Goal: Information Seeking & Learning: Check status

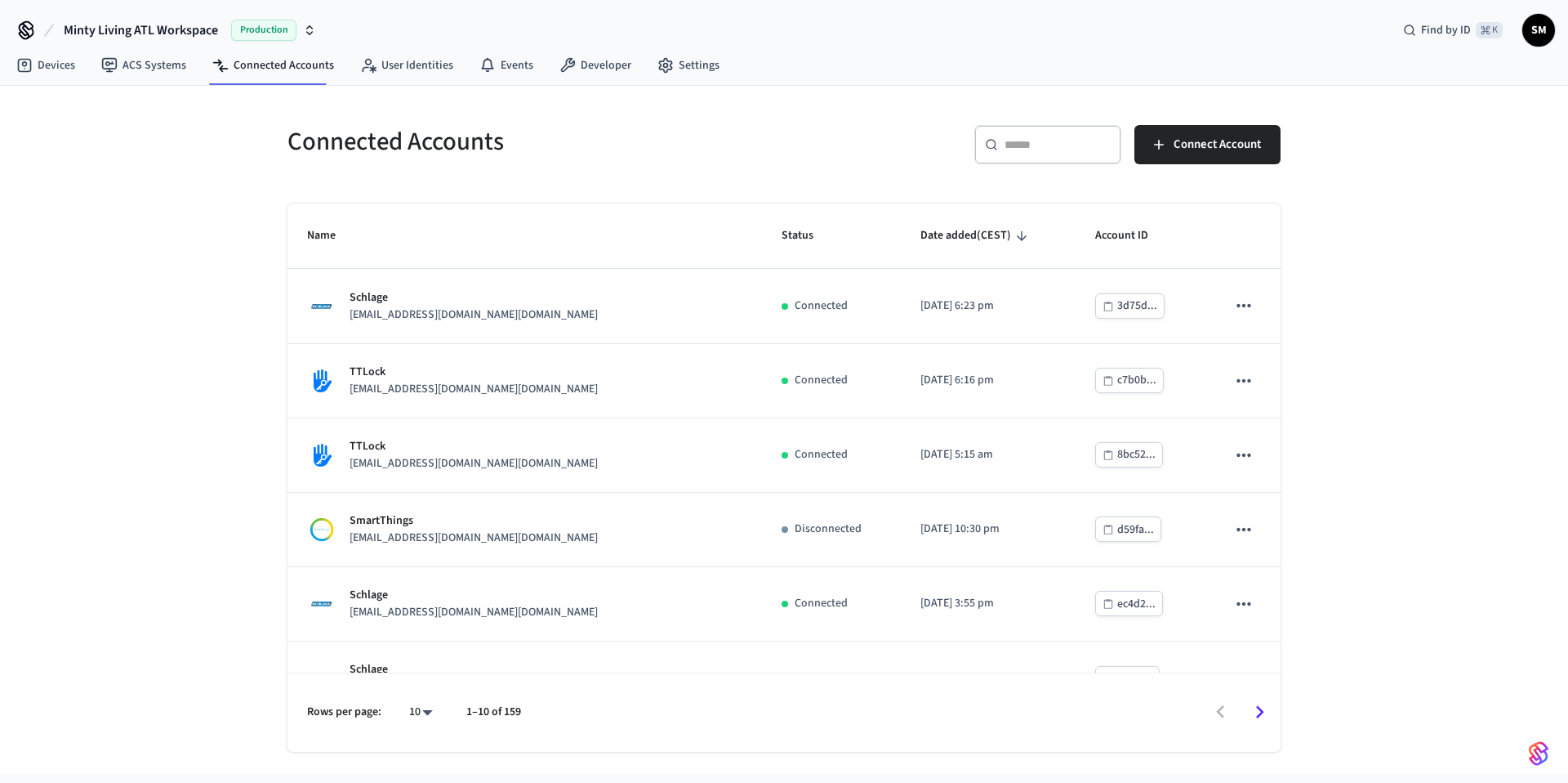
scroll to position [342, 0]
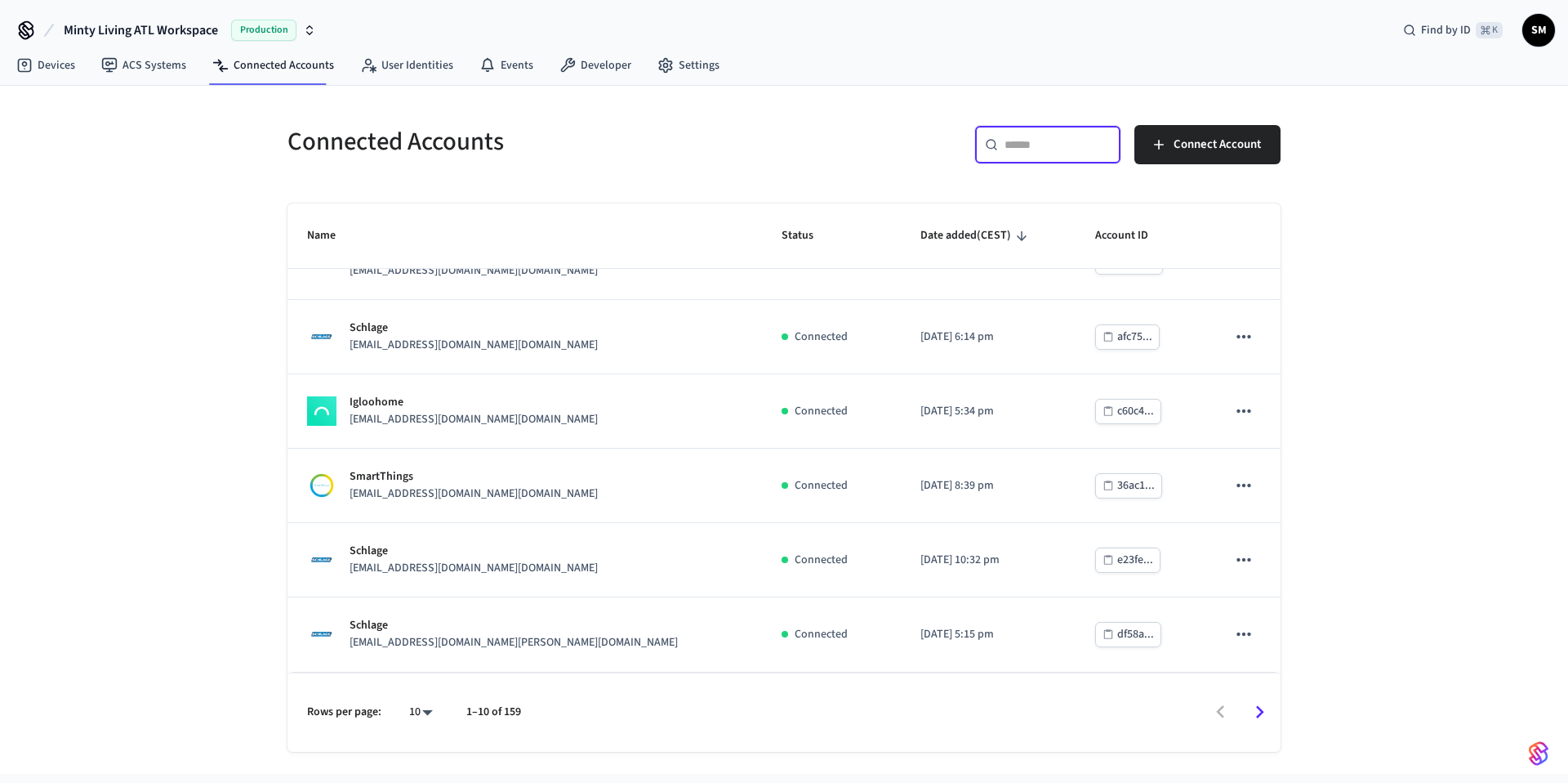
click at [1016, 139] on input "text" at bounding box center [1058, 144] width 106 height 16
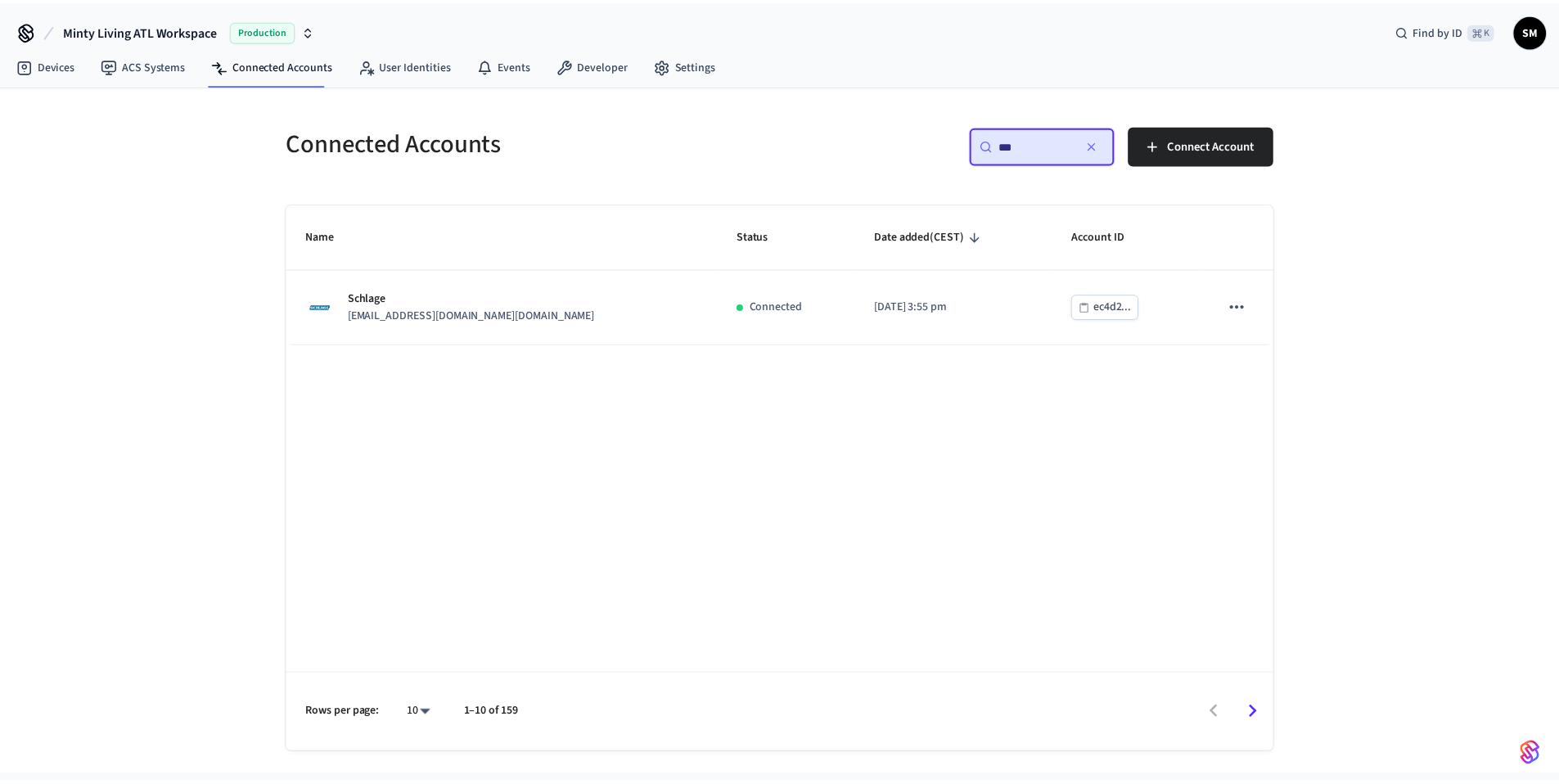
scroll to position [0, 0]
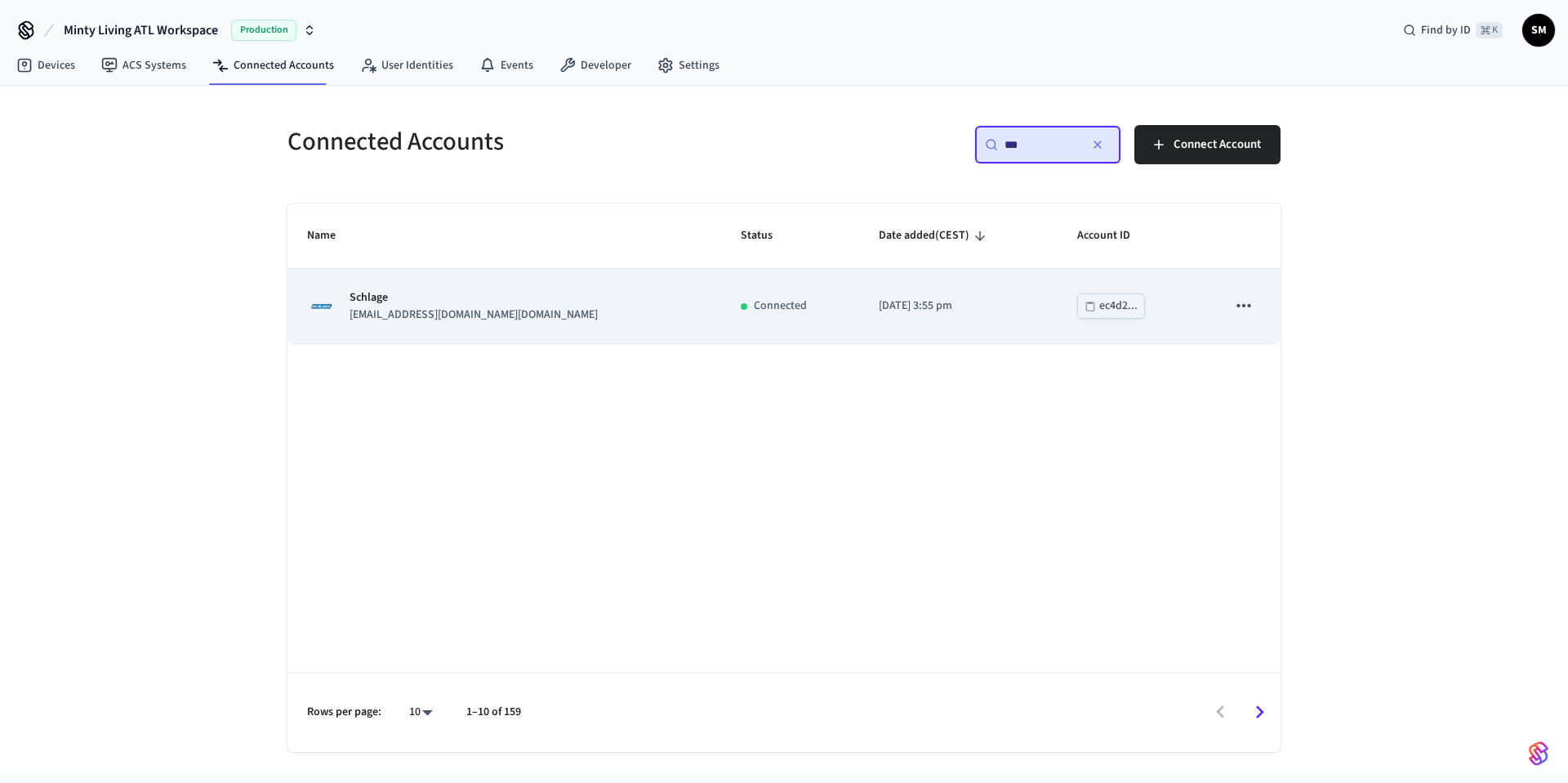
type input "***"
click at [626, 331] on td "Schlage [EMAIL_ADDRESS][DOMAIN_NAME][DOMAIN_NAME]" at bounding box center [504, 306] width 434 height 74
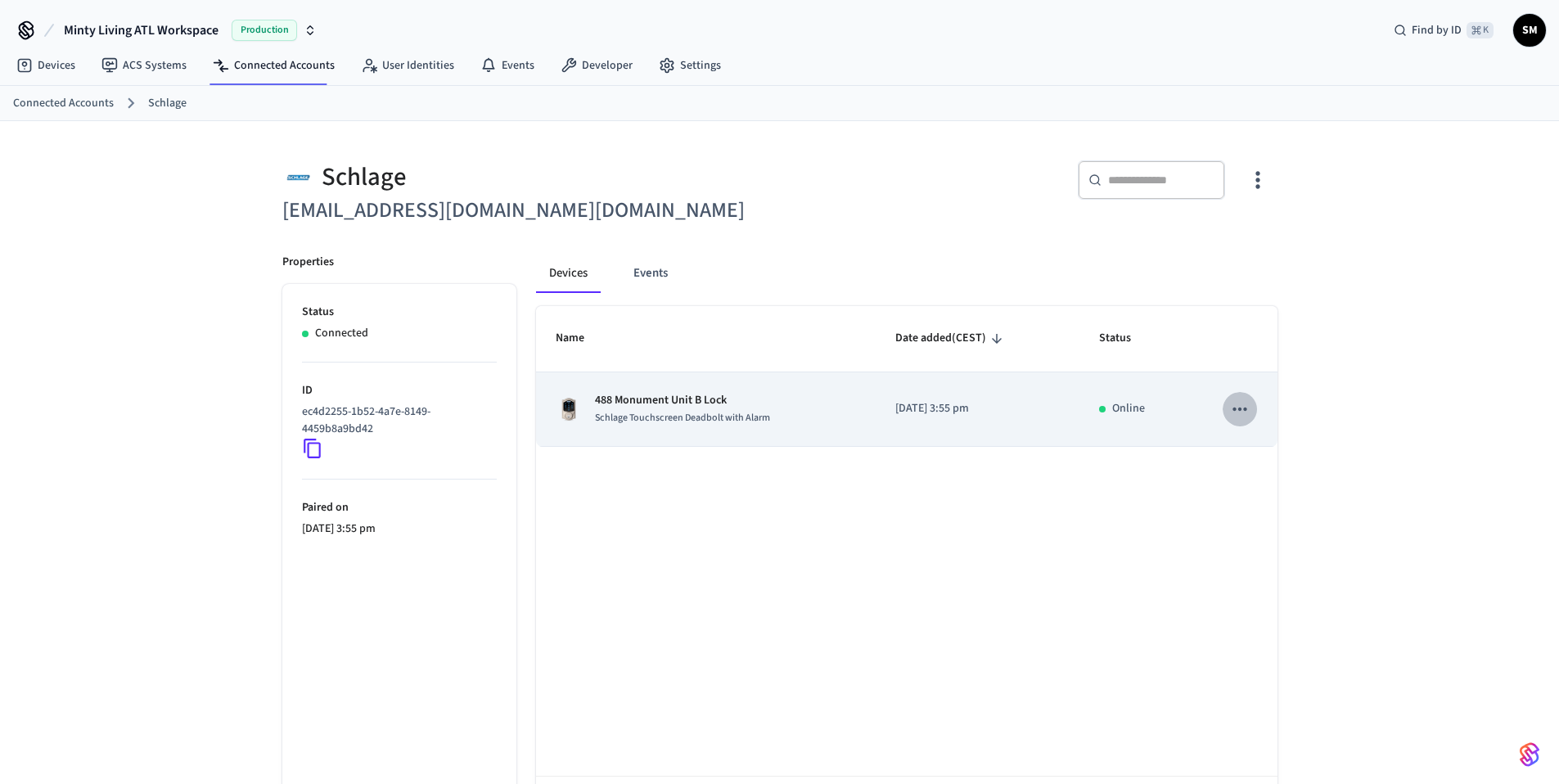
click at [1234, 398] on icon "sticky table" at bounding box center [1239, 409] width 21 height 21
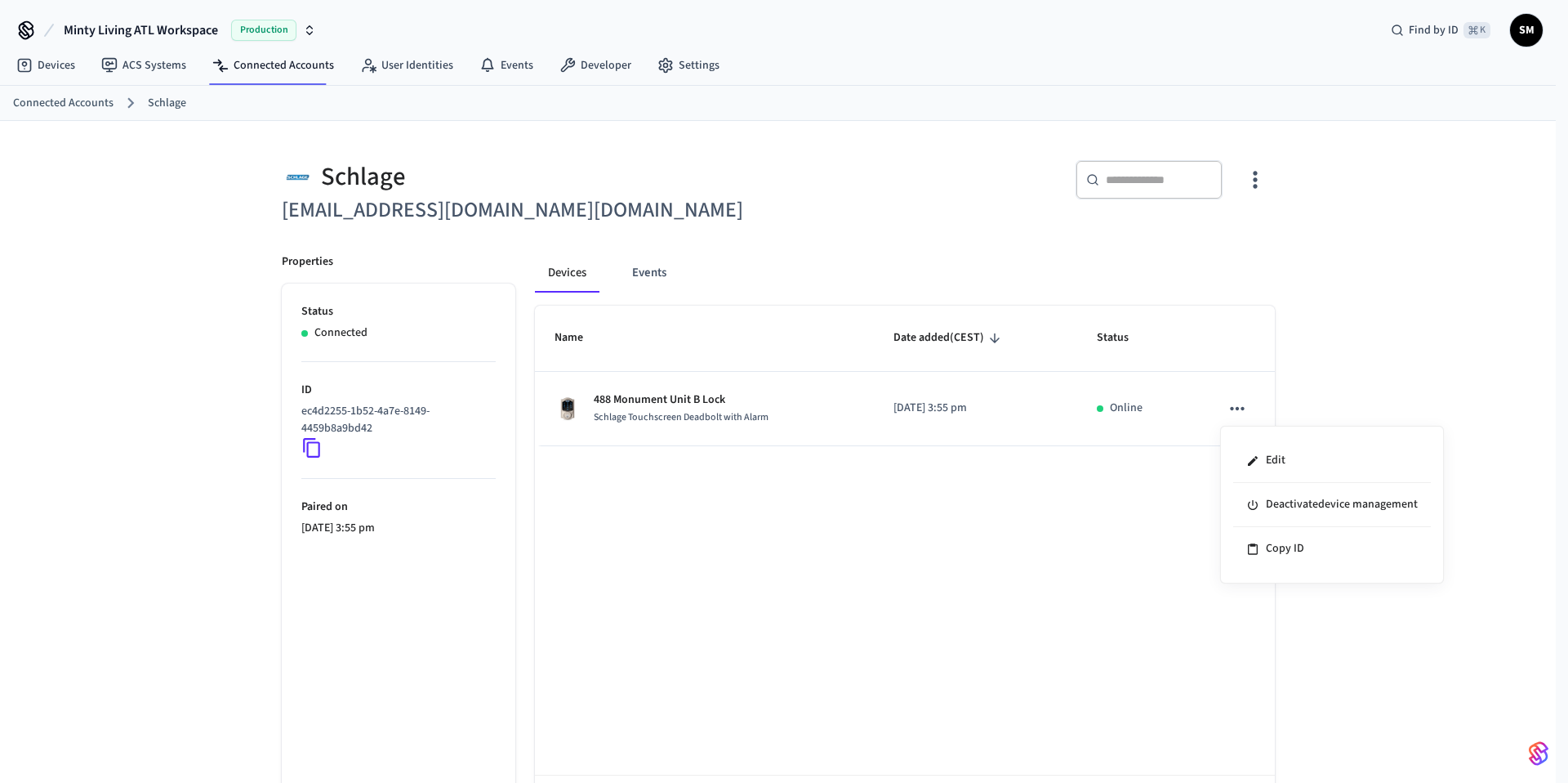
click at [54, 67] on div at bounding box center [784, 391] width 1568 height 783
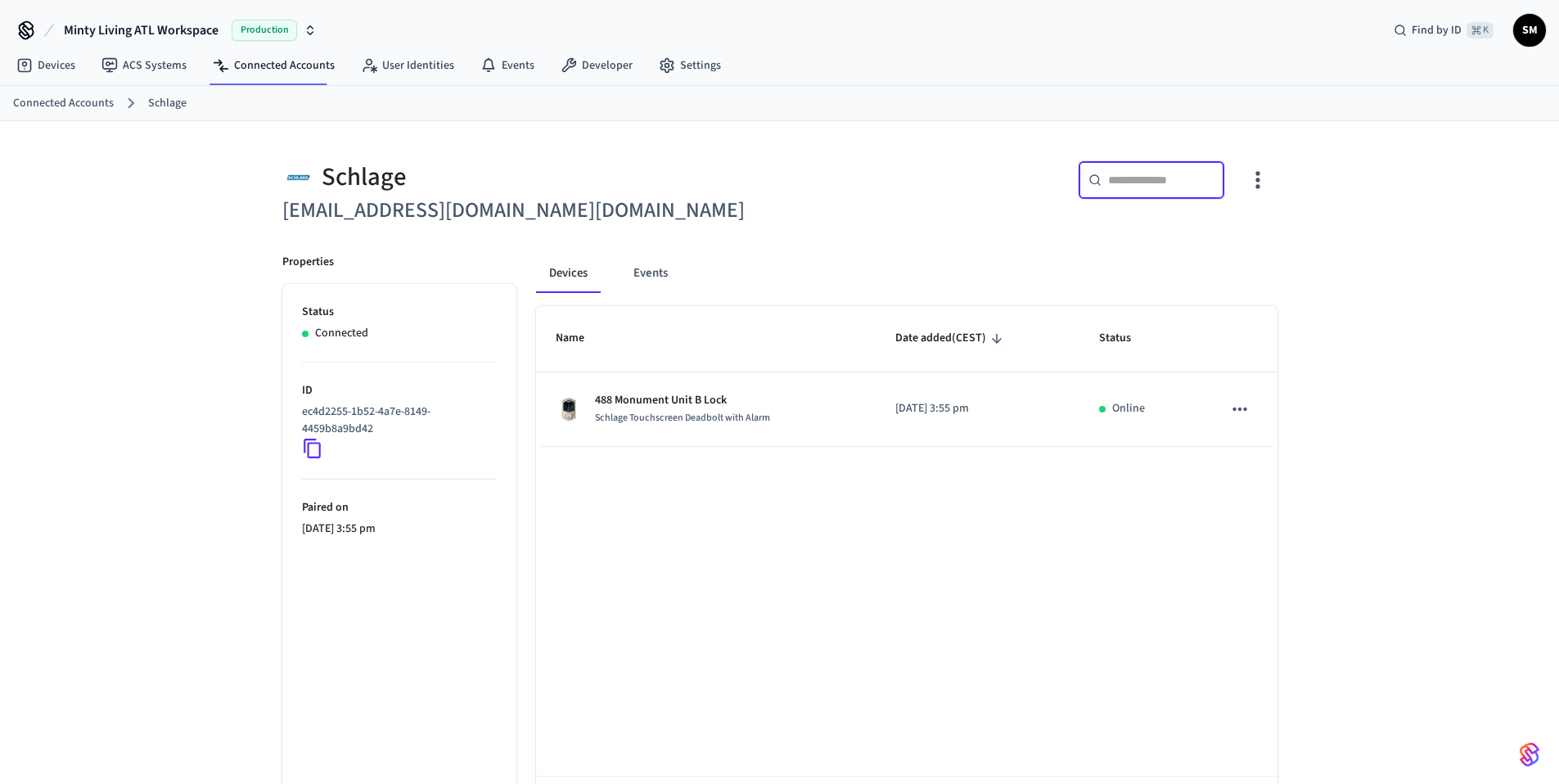
click at [1115, 176] on input "text" at bounding box center [1161, 180] width 106 height 16
type input "***"
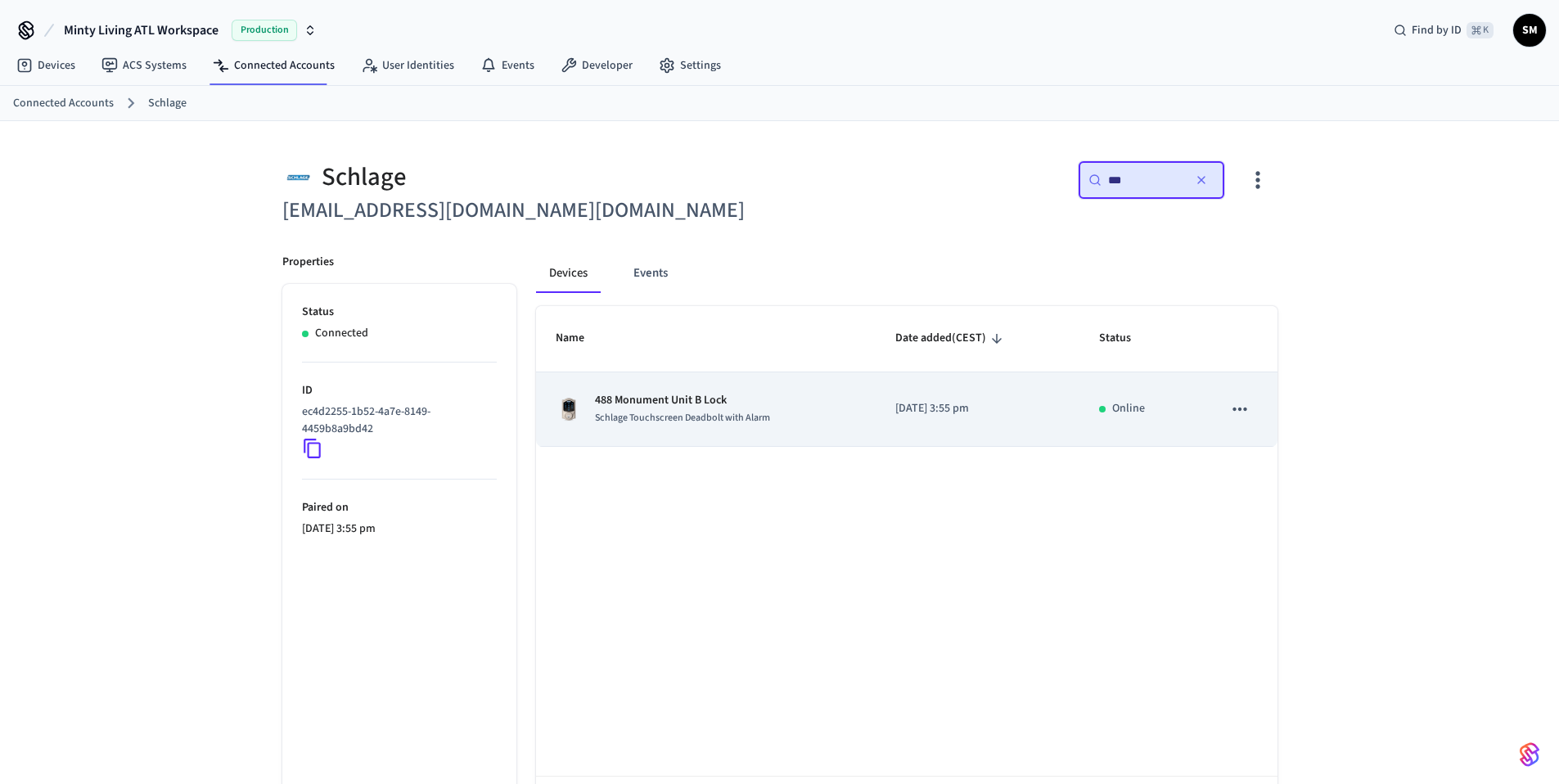
click at [1247, 415] on icon "sticky table" at bounding box center [1239, 409] width 21 height 21
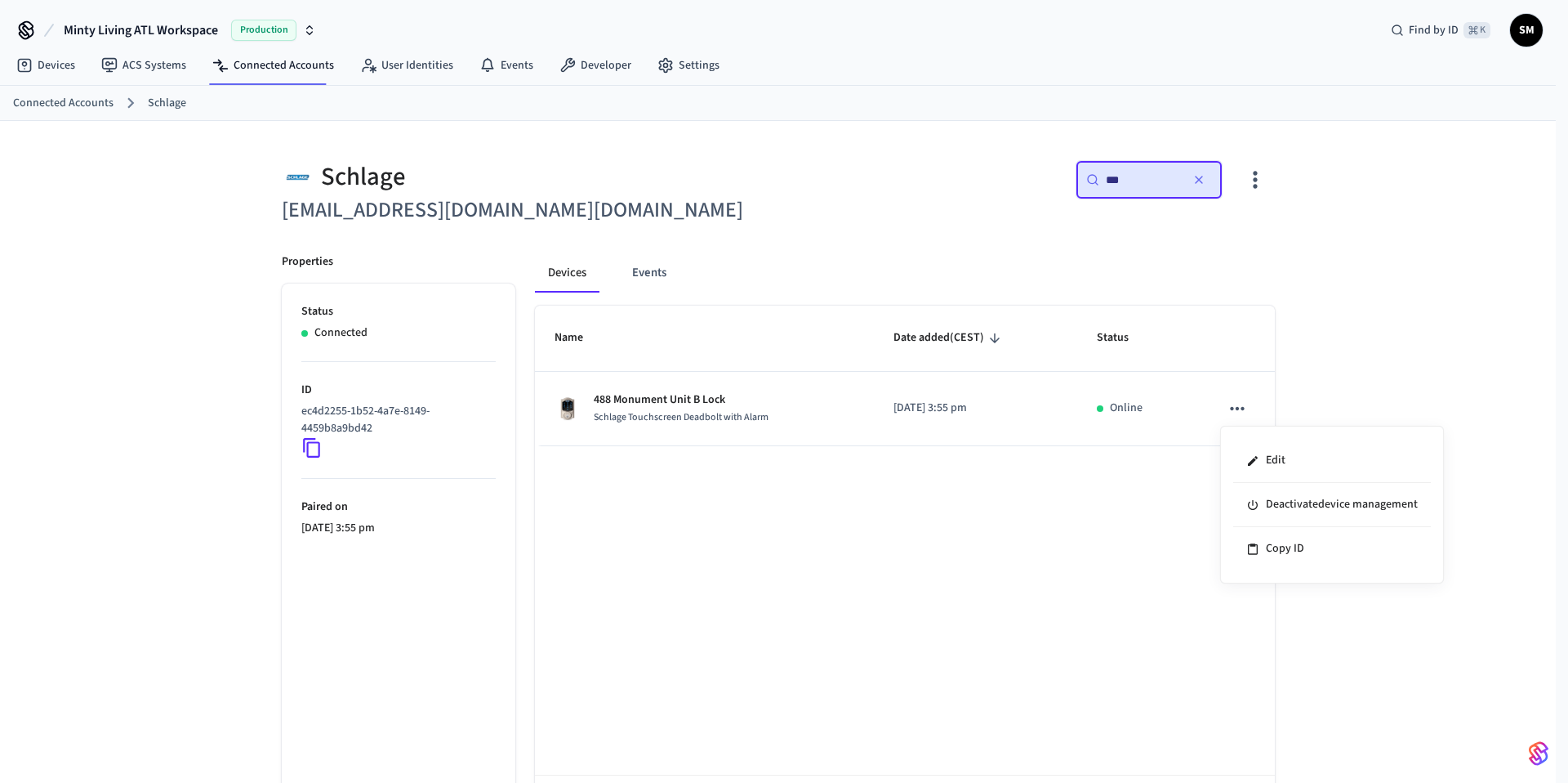
click at [660, 277] on div at bounding box center [784, 391] width 1568 height 783
click at [57, 69] on link "Devices" at bounding box center [46, 65] width 85 height 29
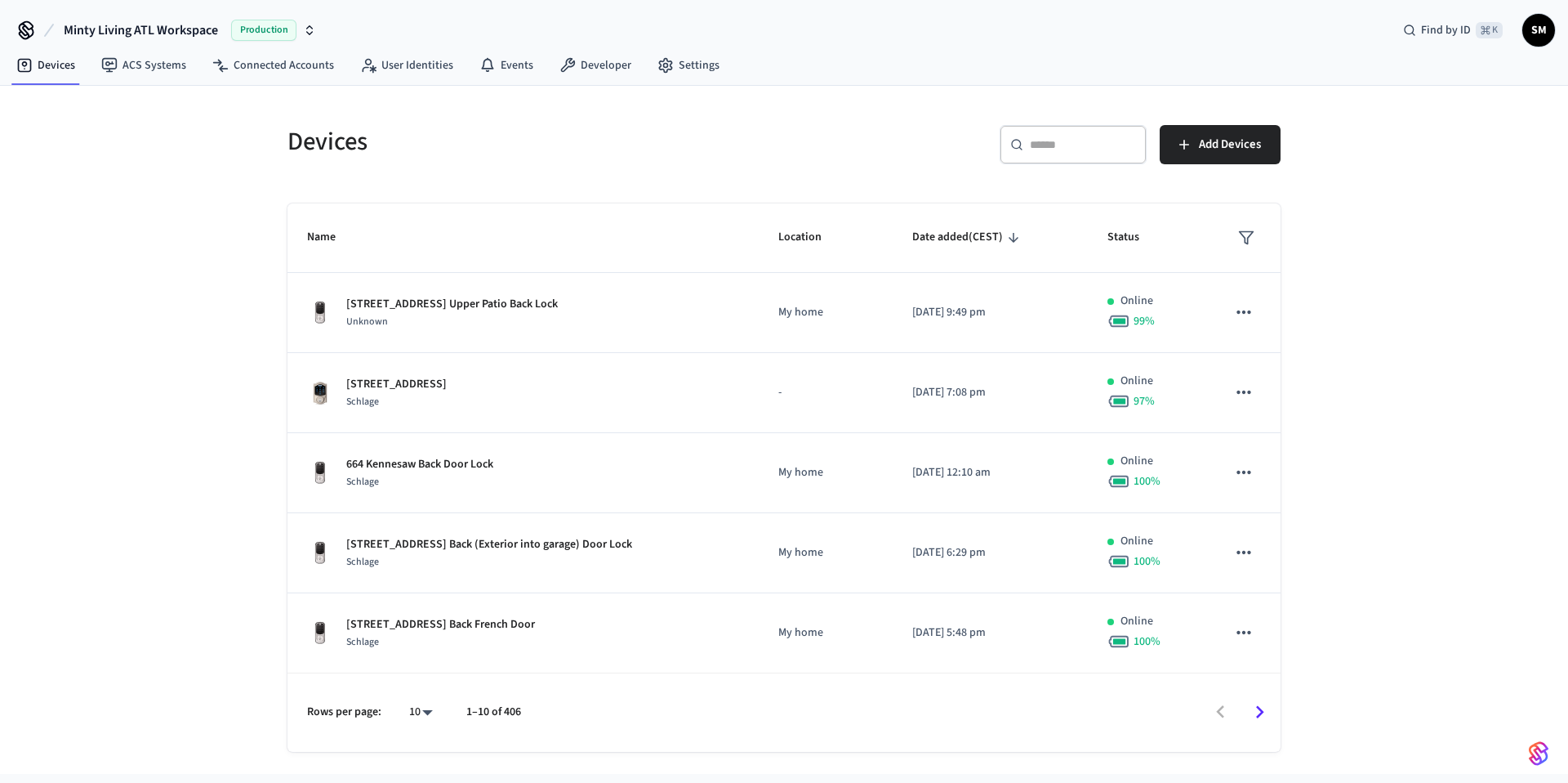
click at [1032, 150] on input "text" at bounding box center [1083, 144] width 106 height 16
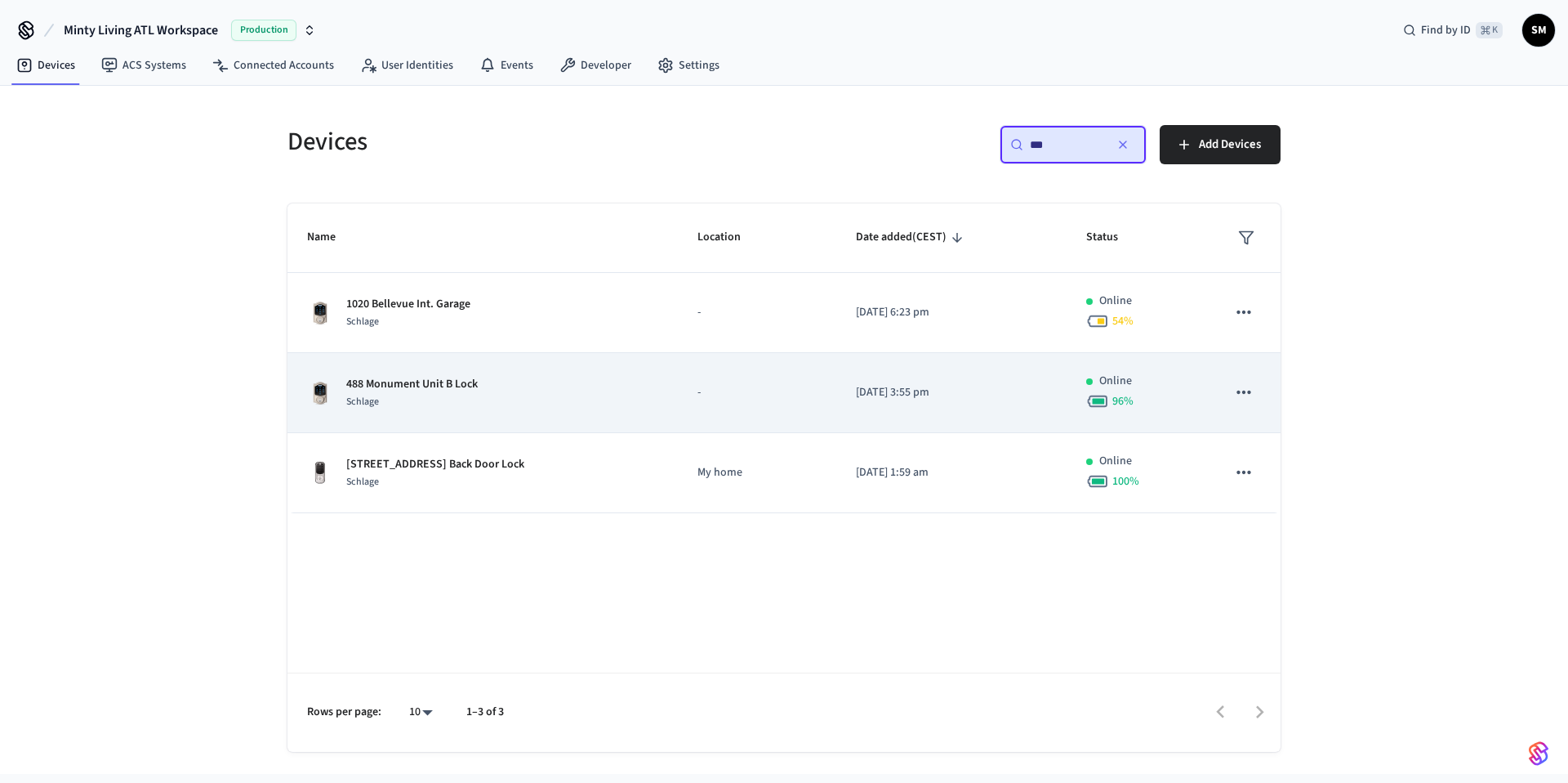
type input "***"
click at [1236, 393] on icon "sticky table" at bounding box center [1244, 392] width 21 height 21
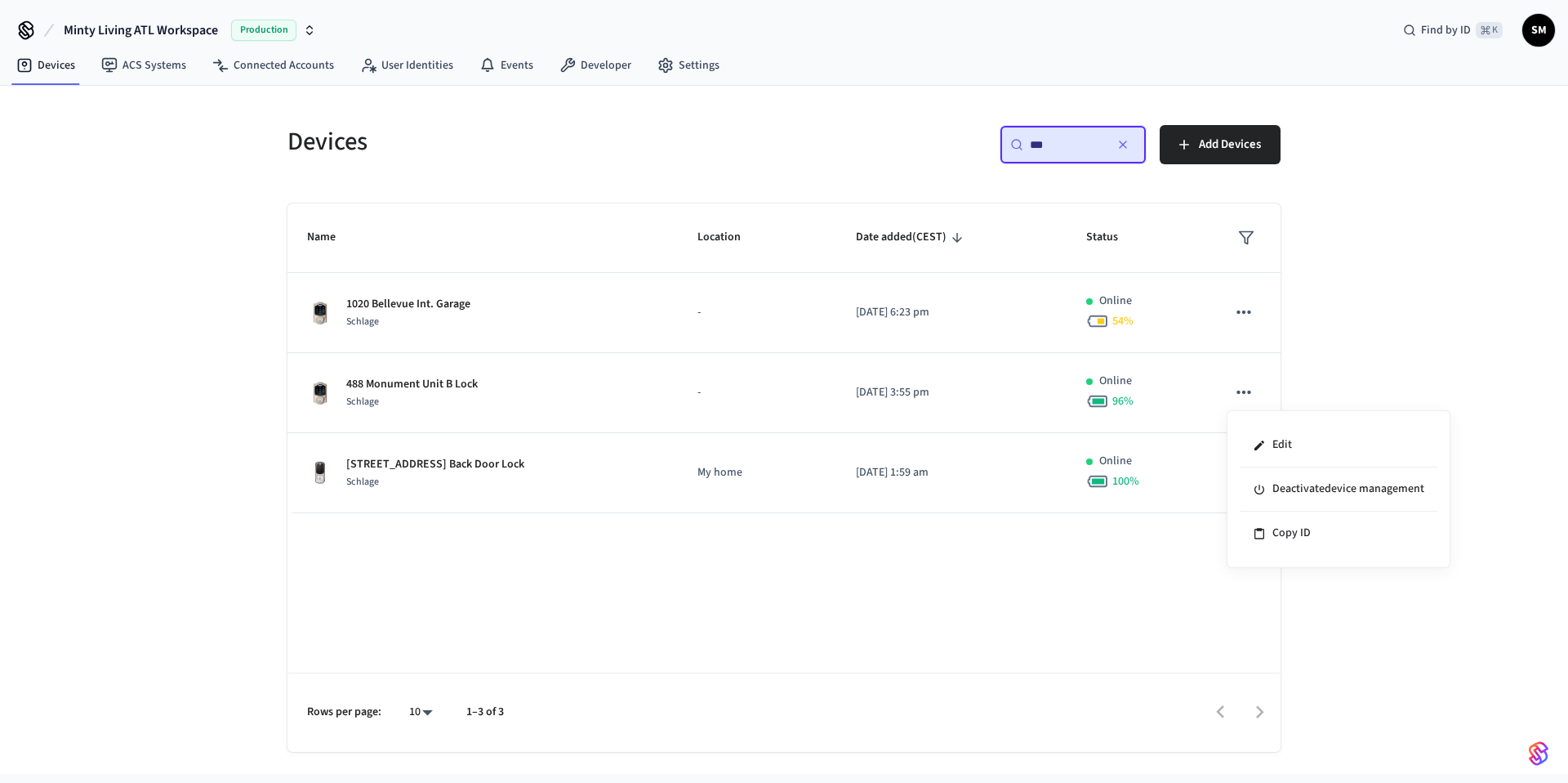
click at [1009, 401] on div at bounding box center [784, 391] width 1568 height 783
click at [1009, 401] on td "[DATE] 3:55 pm" at bounding box center [952, 393] width 230 height 80
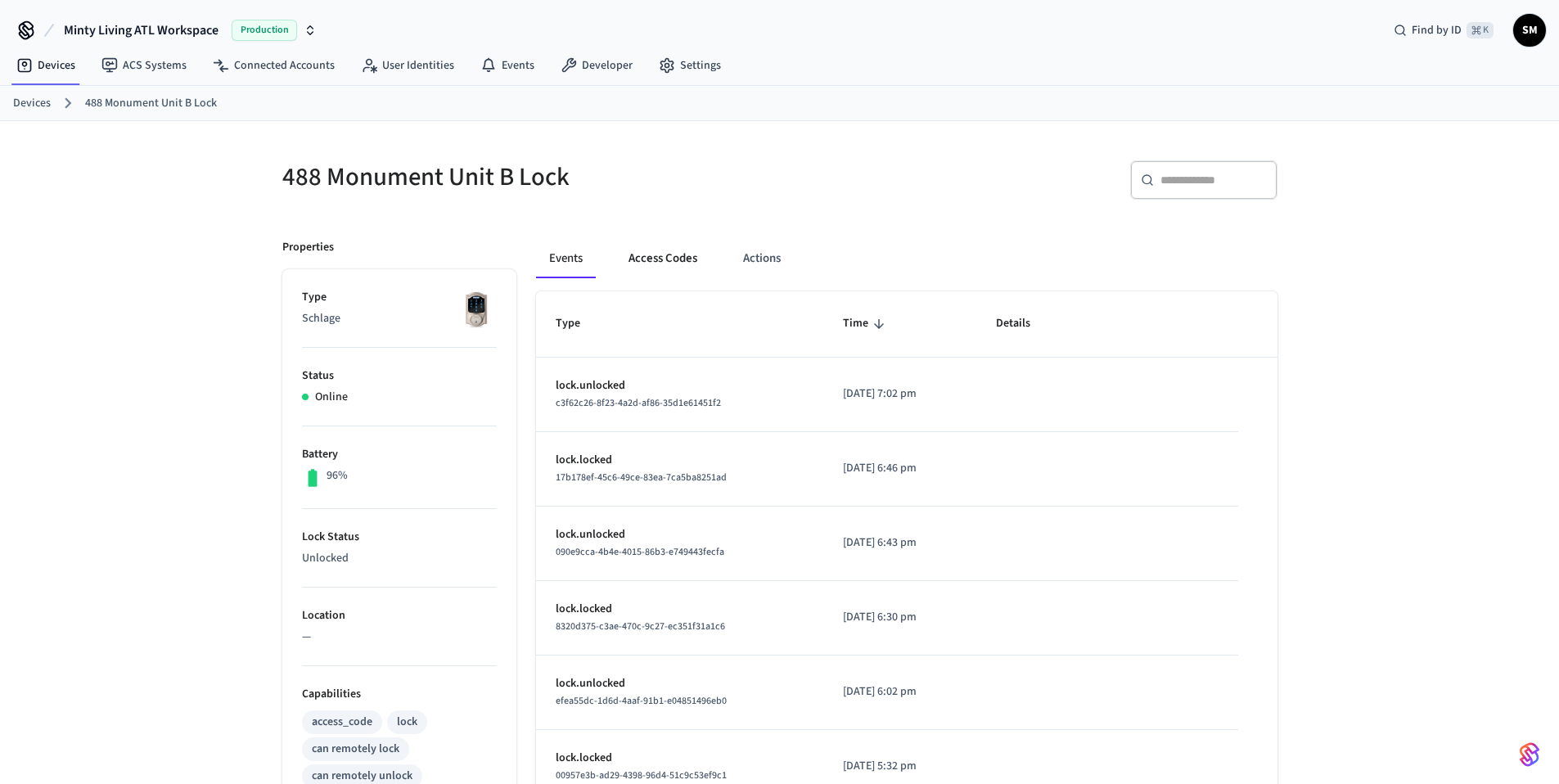
click at [664, 263] on button "Access Codes" at bounding box center [663, 258] width 95 height 39
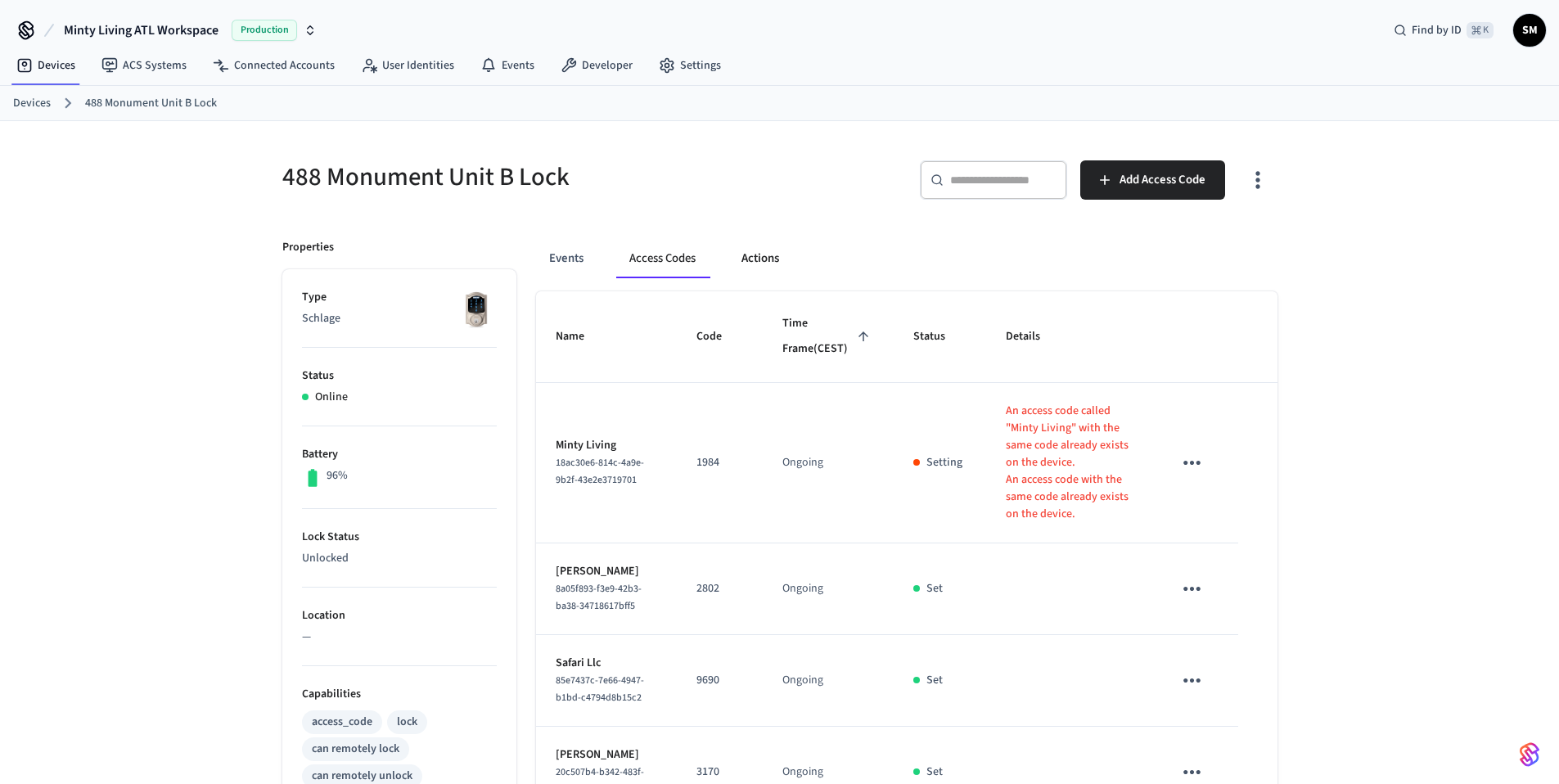
click at [768, 269] on button "Actions" at bounding box center [760, 258] width 64 height 39
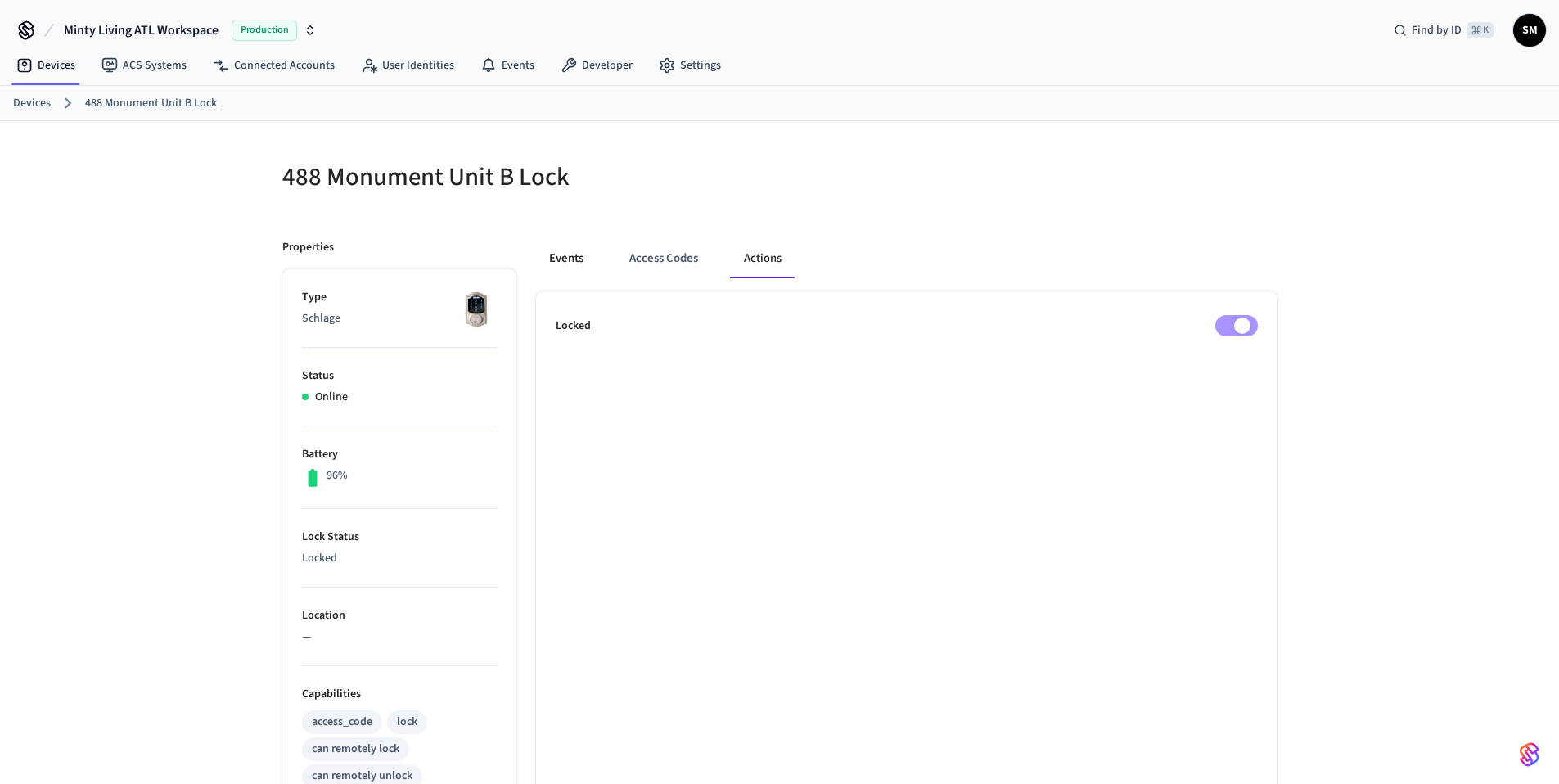
click at [562, 257] on button "Events" at bounding box center [566, 258] width 61 height 39
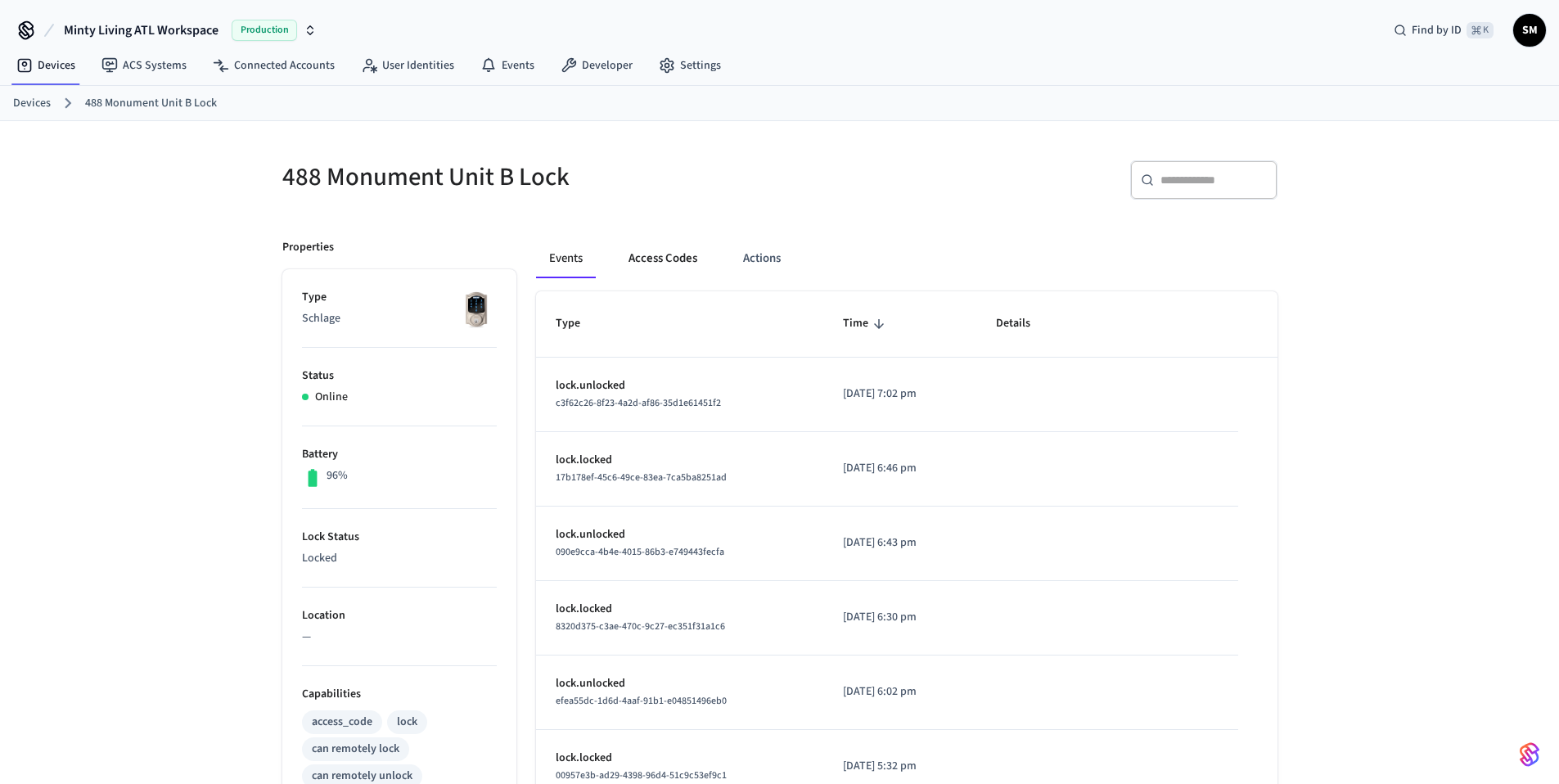
click at [670, 264] on button "Access Codes" at bounding box center [663, 258] width 95 height 39
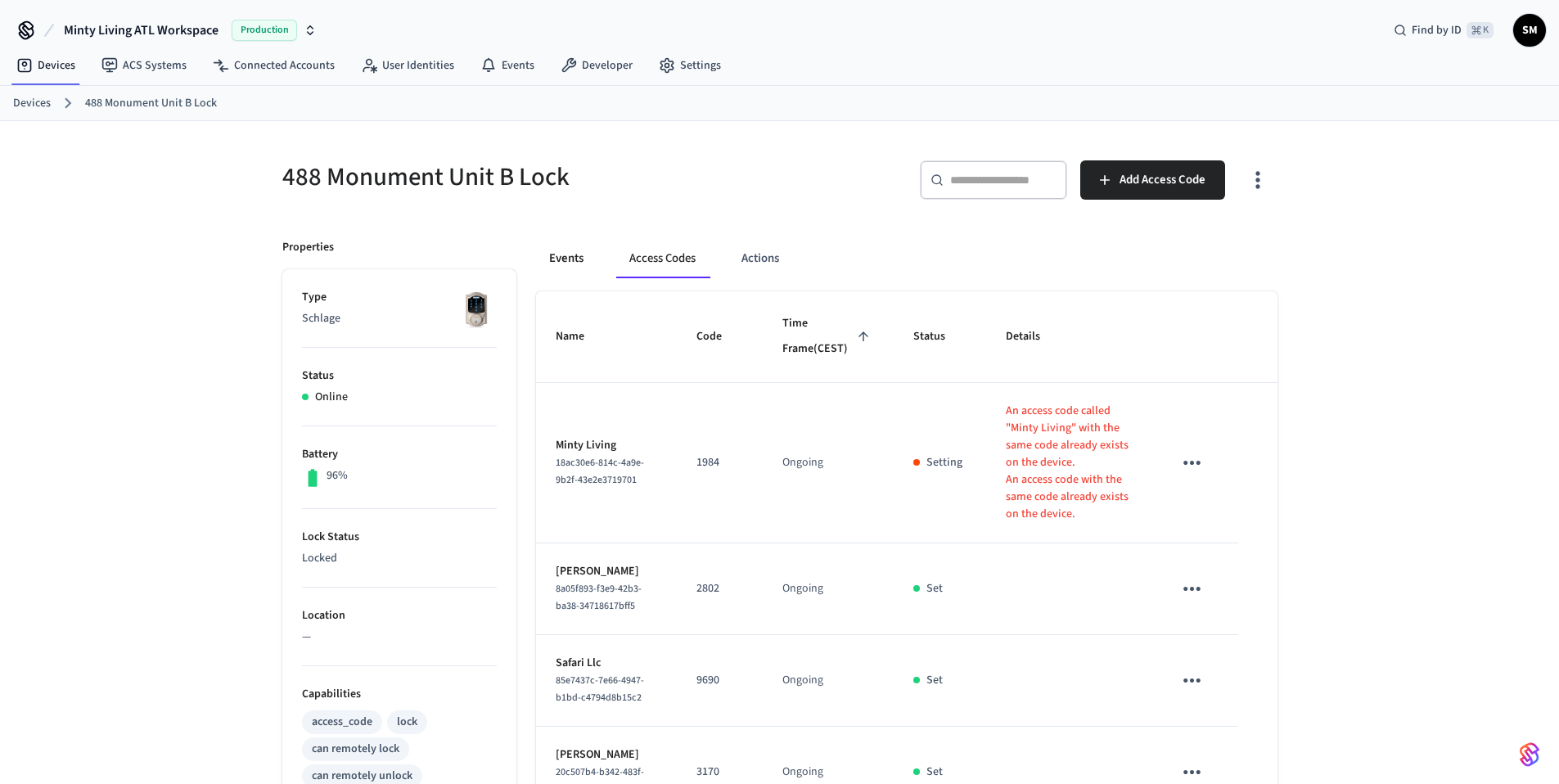
click at [576, 262] on button "Events" at bounding box center [566, 258] width 61 height 39
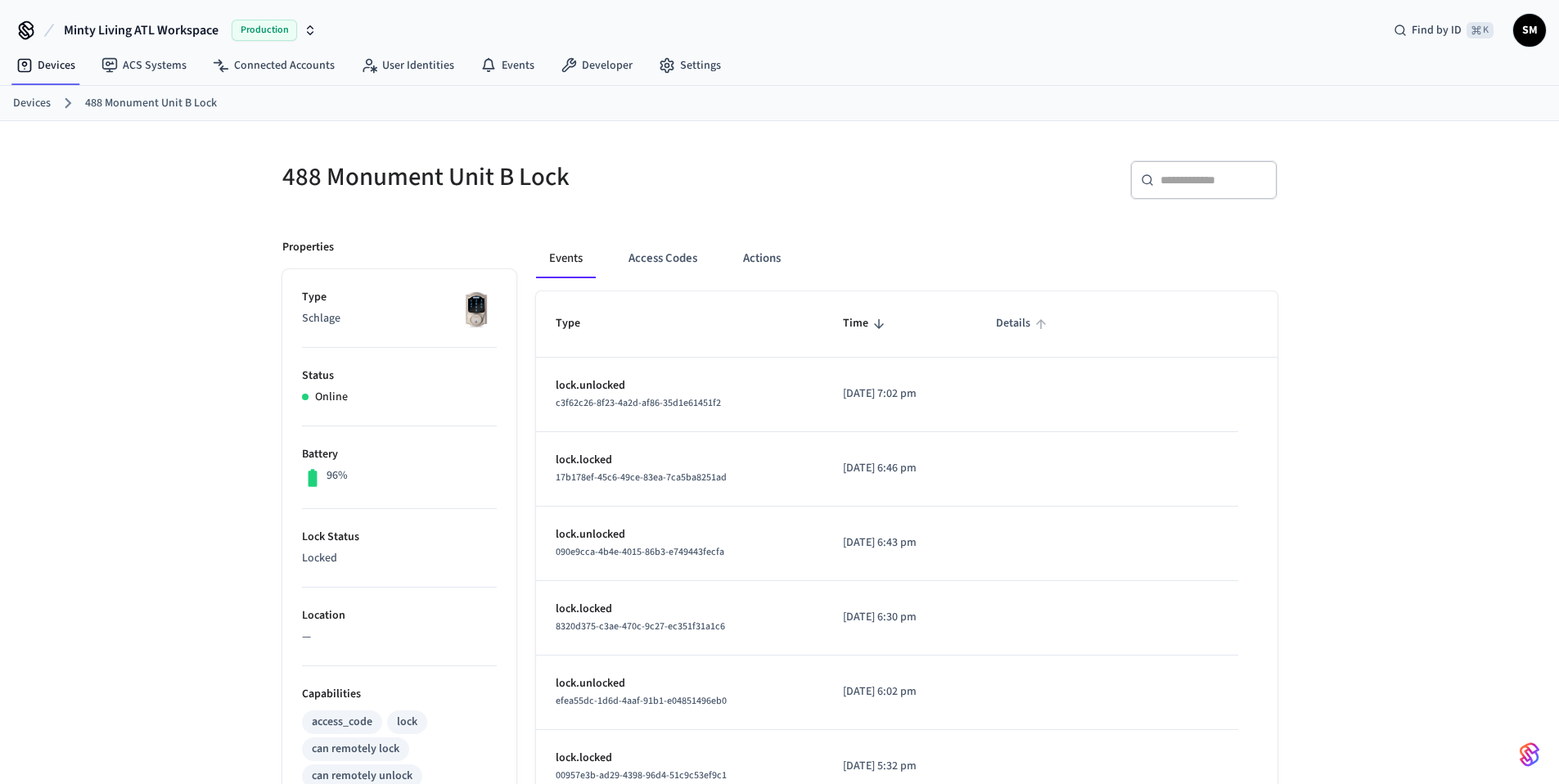
click at [1017, 329] on span "Details" at bounding box center [1023, 324] width 56 height 26
click at [758, 256] on button "Actions" at bounding box center [762, 258] width 64 height 39
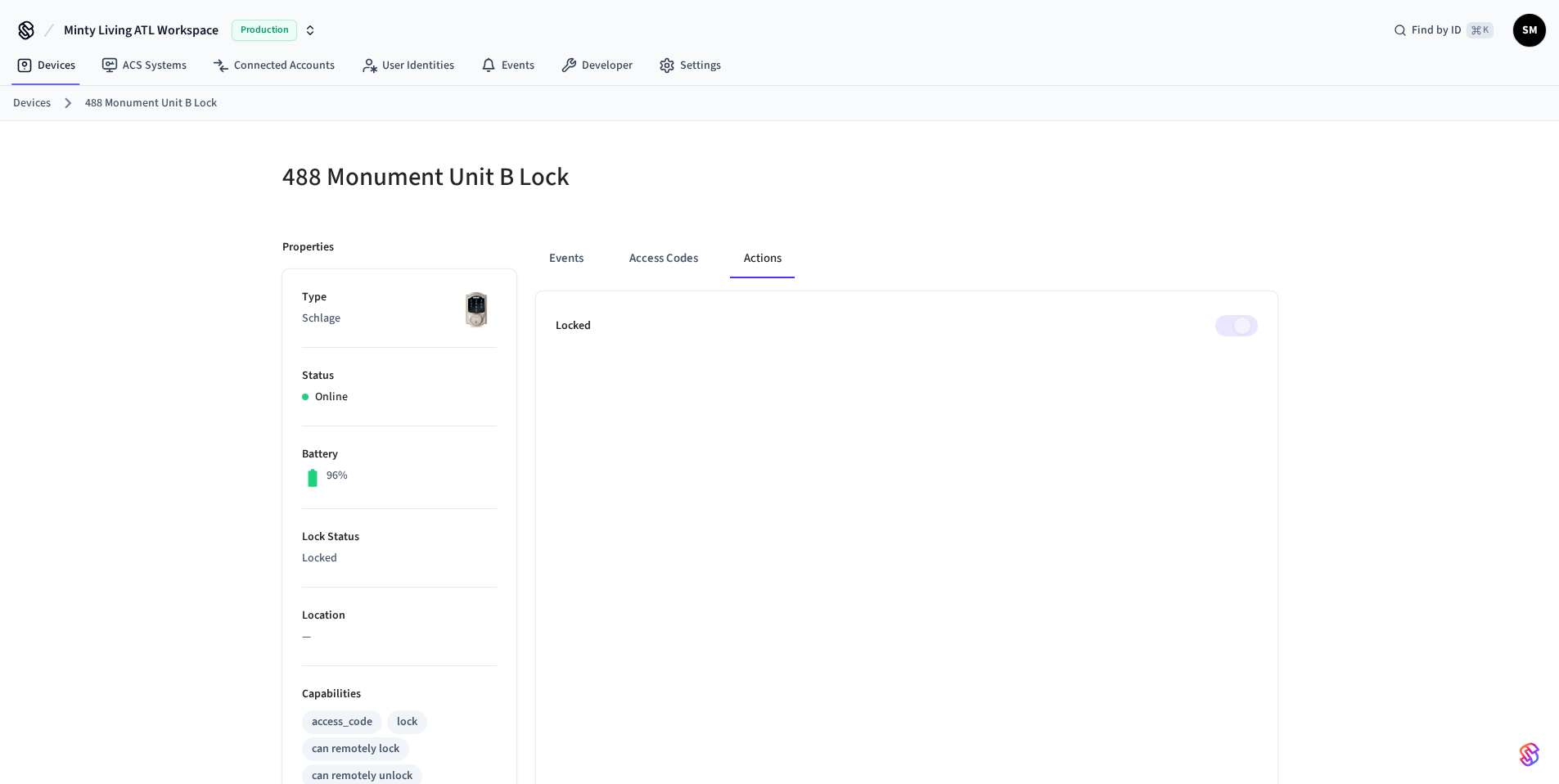
click at [551, 251] on button "Events" at bounding box center [566, 258] width 61 height 39
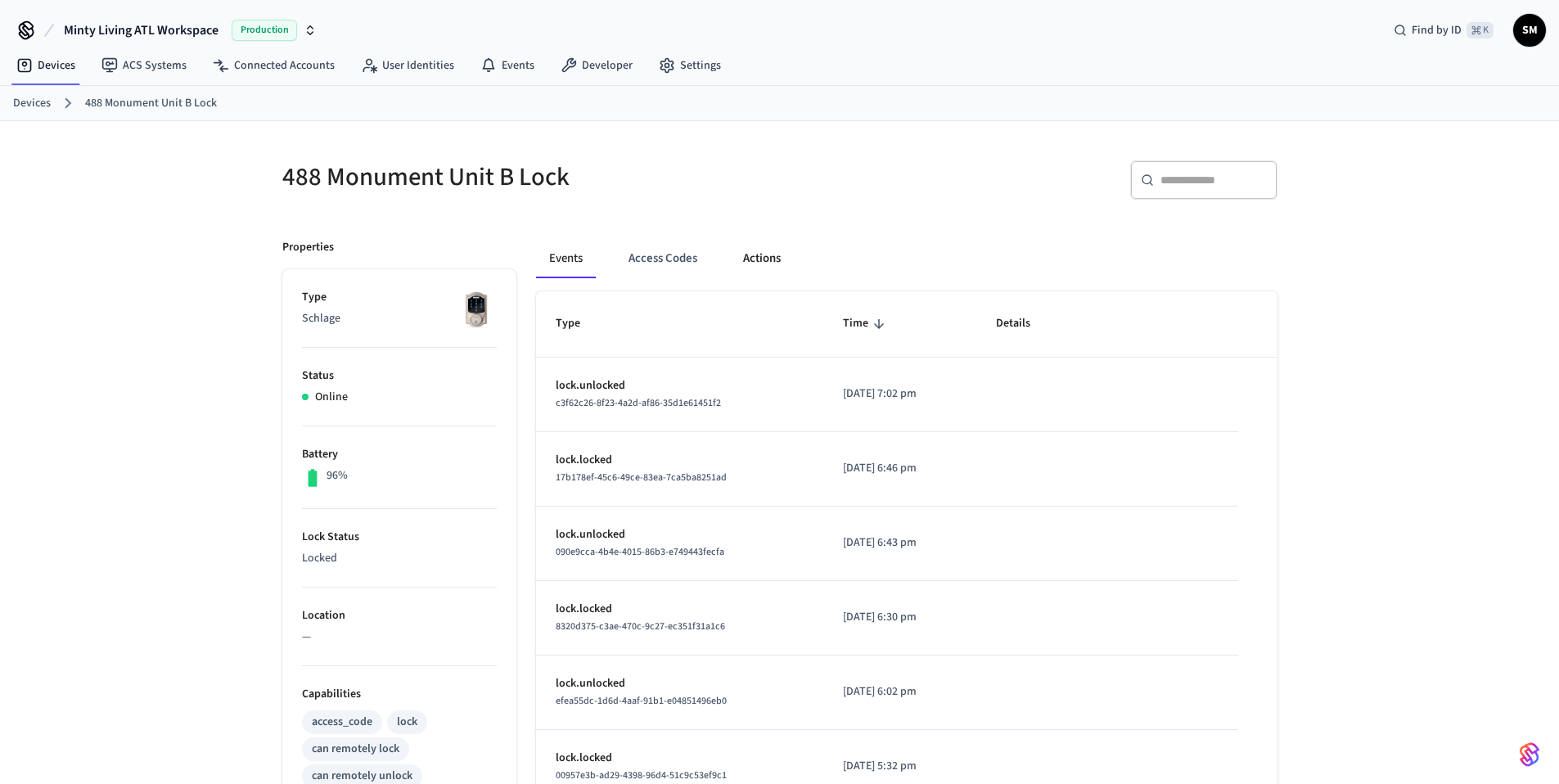
click at [753, 249] on button "Actions" at bounding box center [762, 258] width 64 height 39
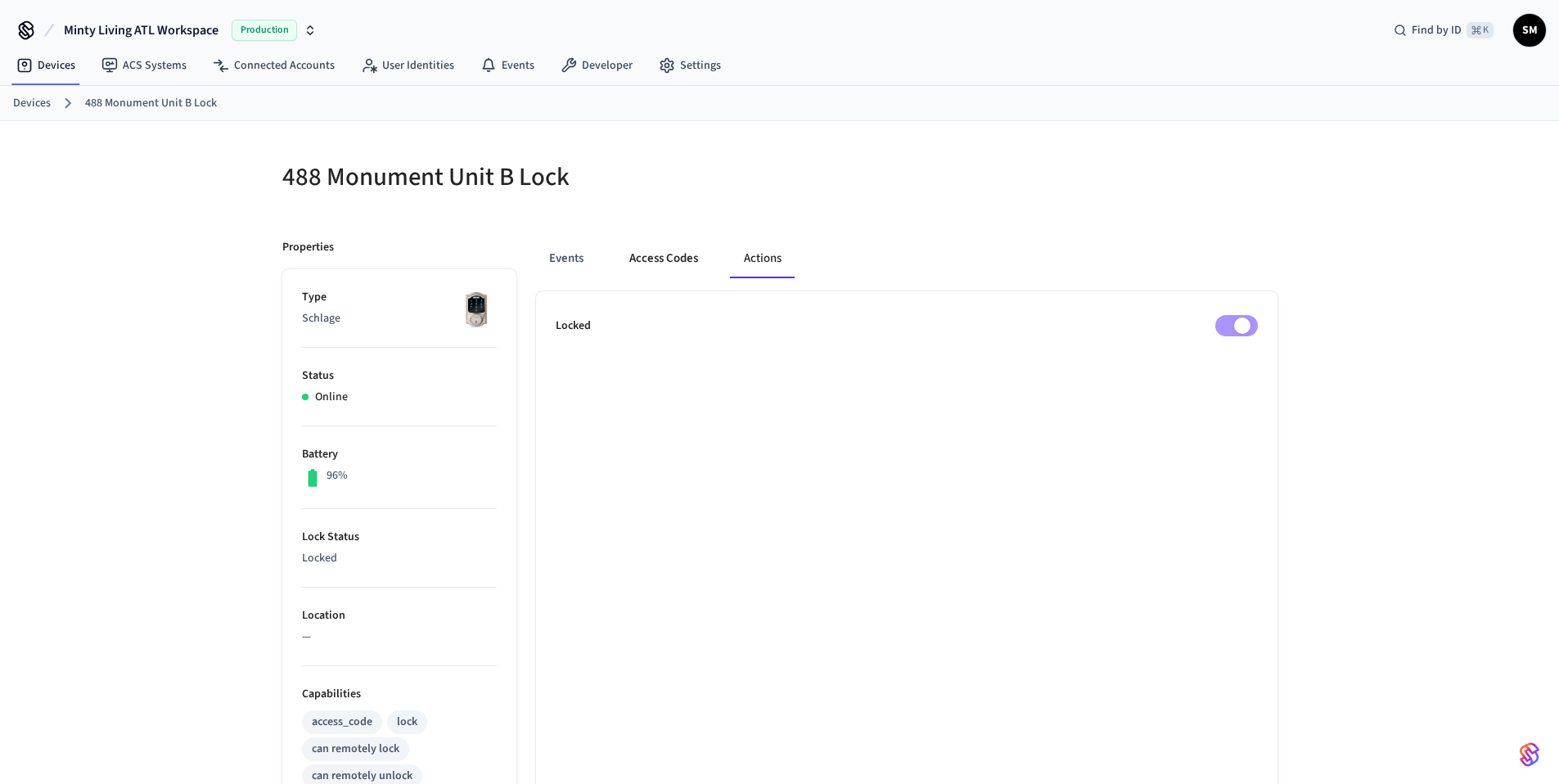
click at [664, 261] on button "Access Codes" at bounding box center [664, 258] width 95 height 39
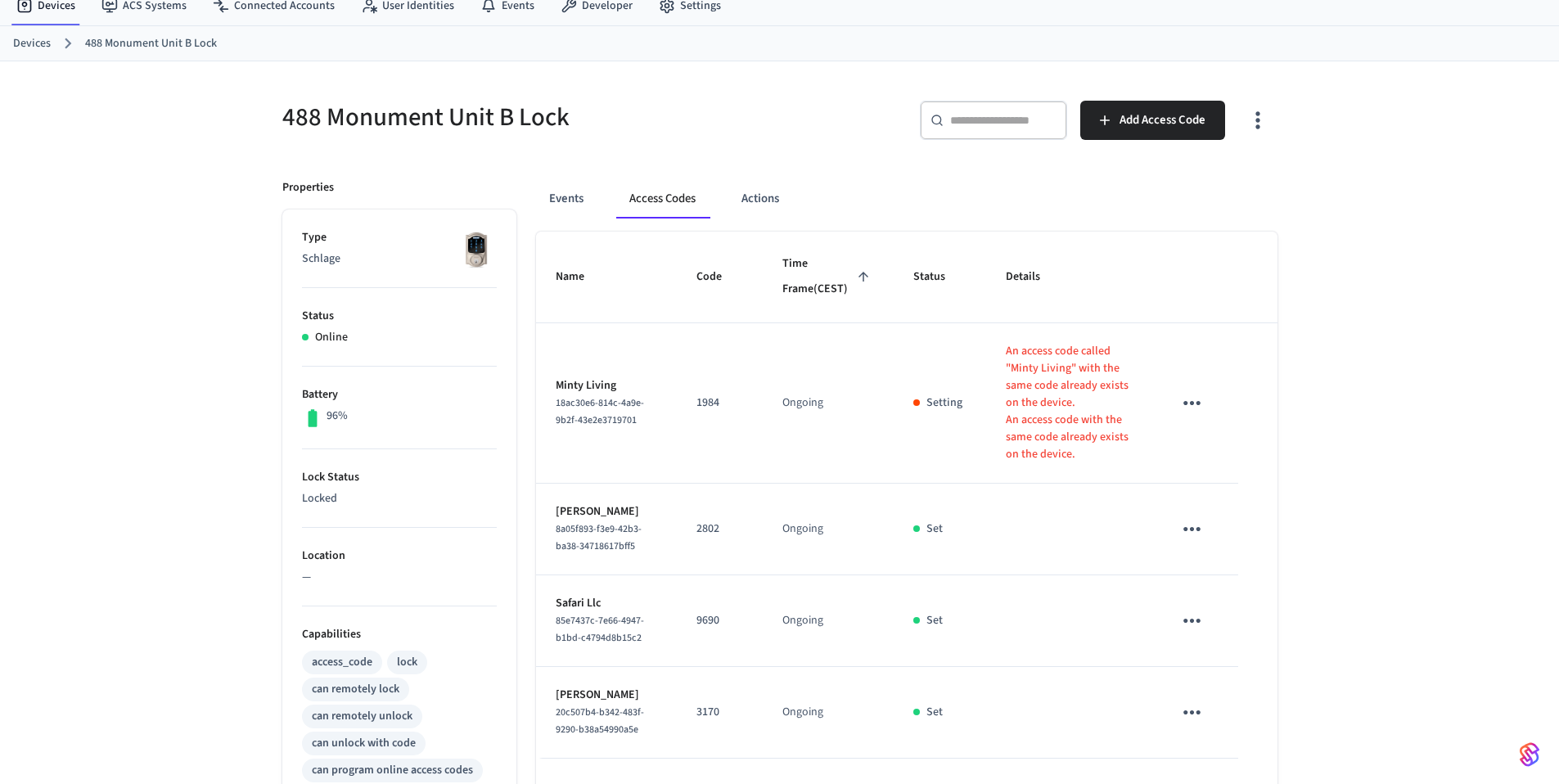
scroll to position [84, 0]
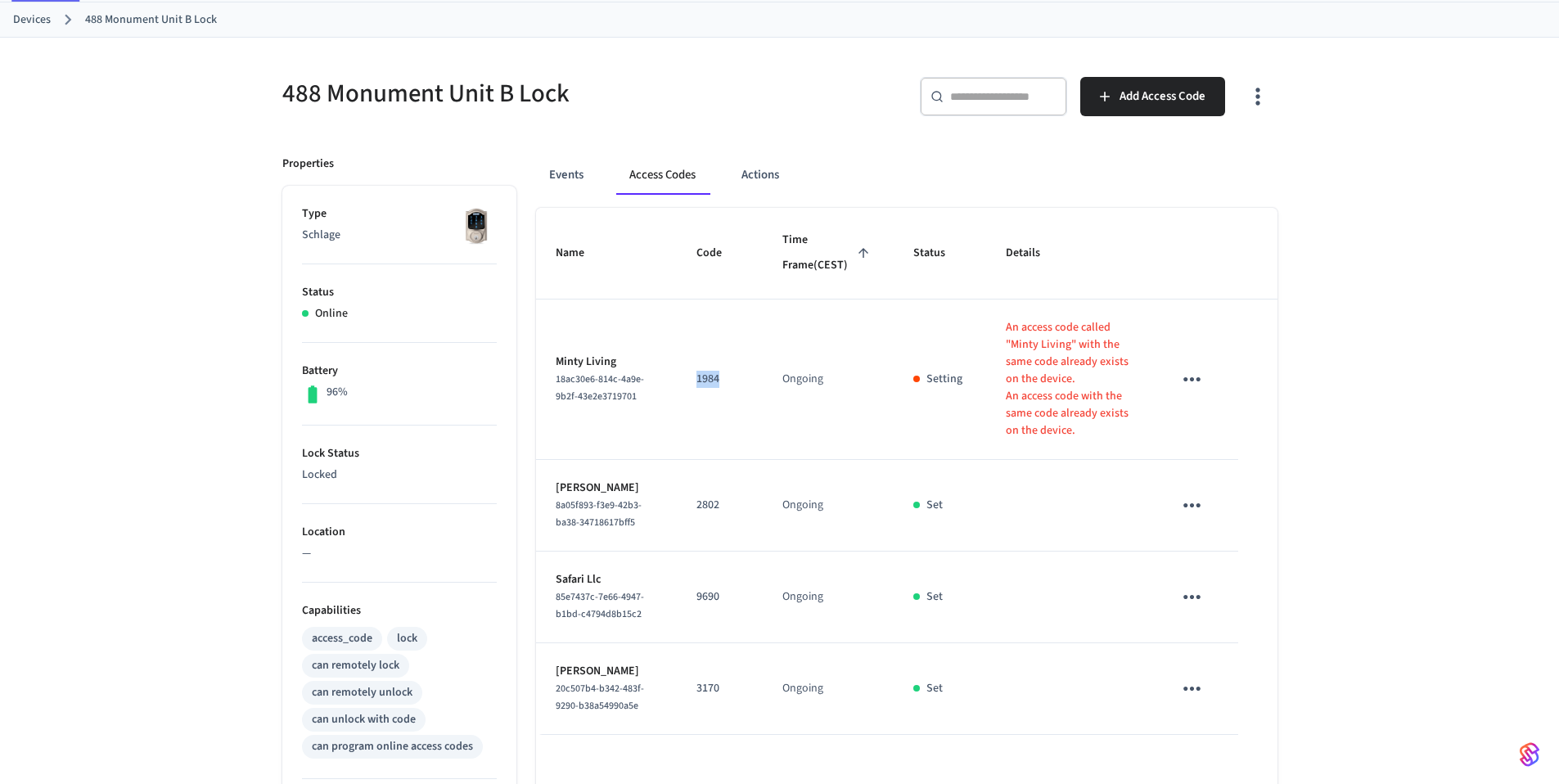
drag, startPoint x: 723, startPoint y: 398, endPoint x: 675, endPoint y: 396, distance: 48.0
click at [676, 396] on td "1984" at bounding box center [719, 380] width 86 height 161
drag, startPoint x: 687, startPoint y: 395, endPoint x: 729, endPoint y: 388, distance: 42.6
click at [729, 388] on p "1984" at bounding box center [719, 379] width 47 height 17
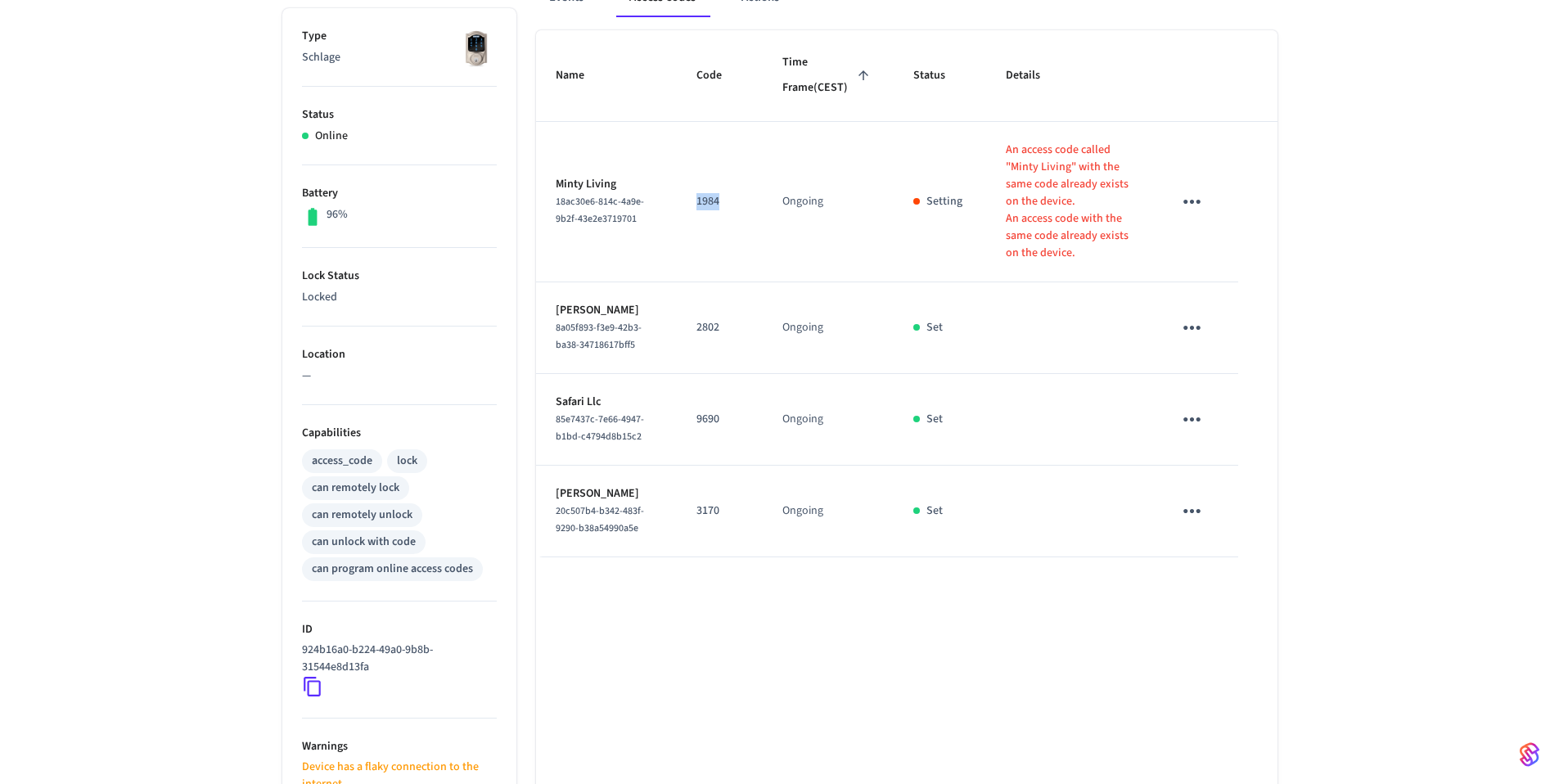
scroll to position [221, 0]
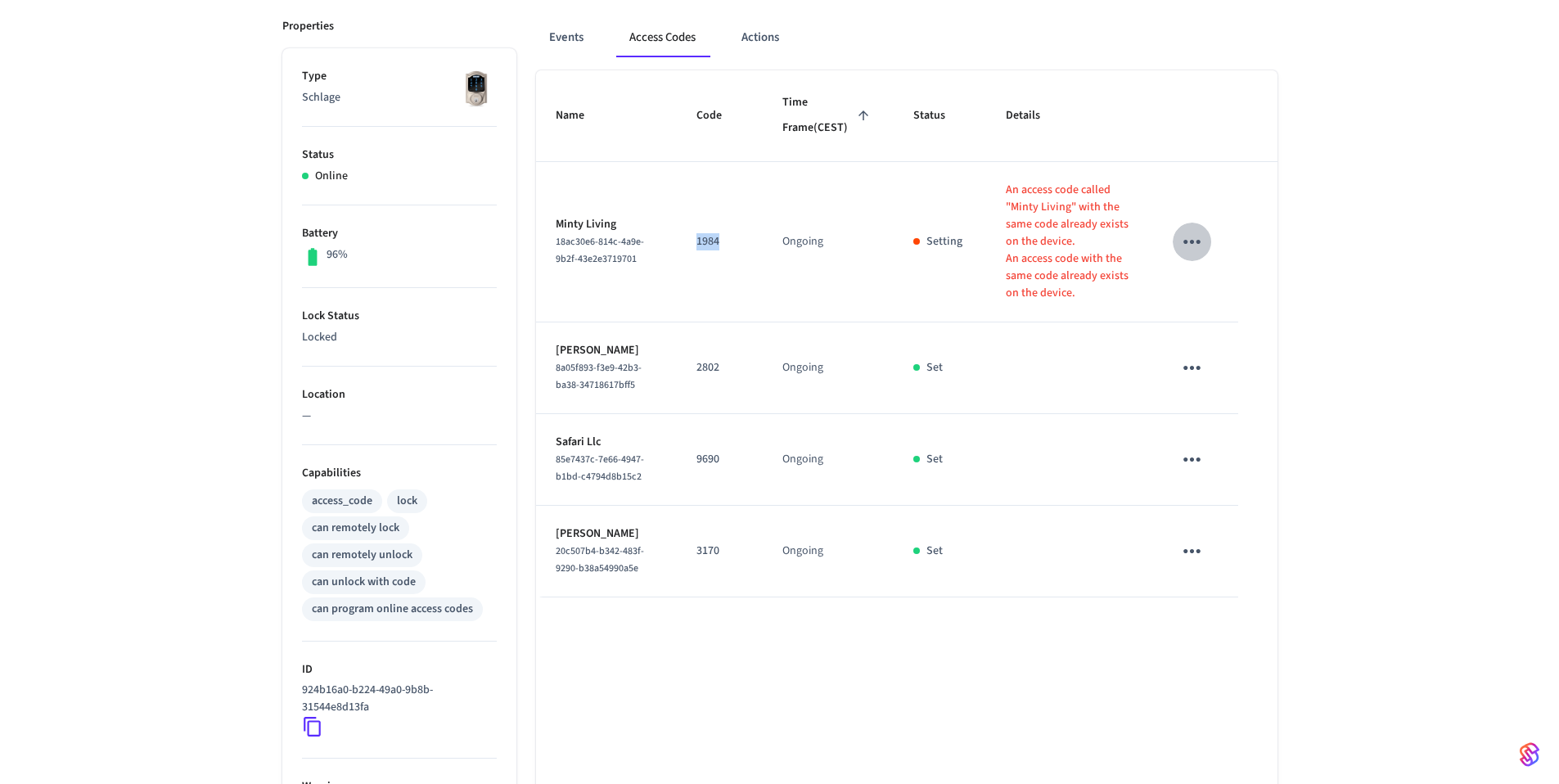
click at [1196, 255] on icon "sticky table" at bounding box center [1192, 242] width 26 height 26
click at [563, 37] on div at bounding box center [785, 392] width 1571 height 784
click at [563, 37] on button "Events" at bounding box center [566, 38] width 61 height 39
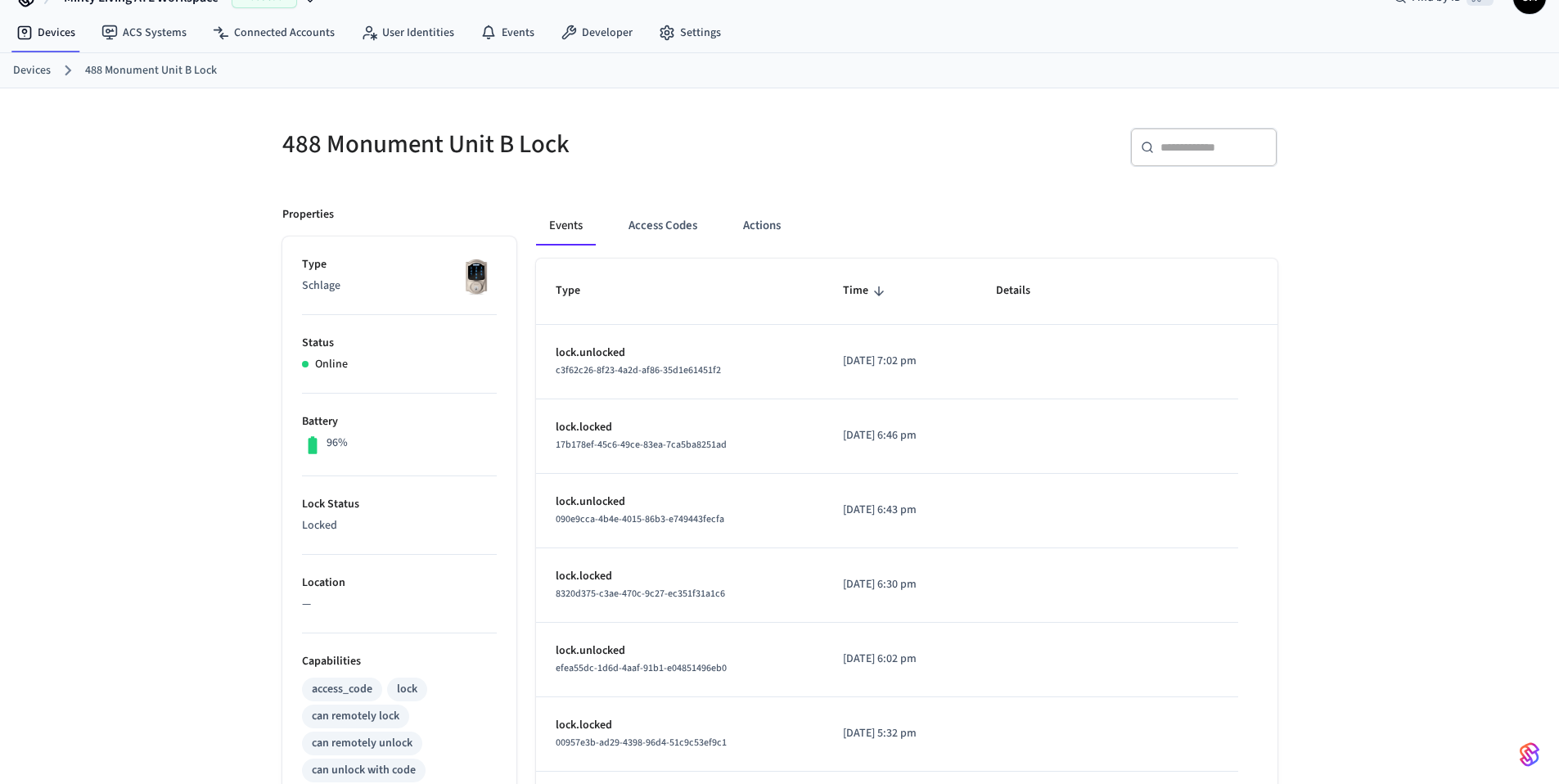
scroll to position [0, 0]
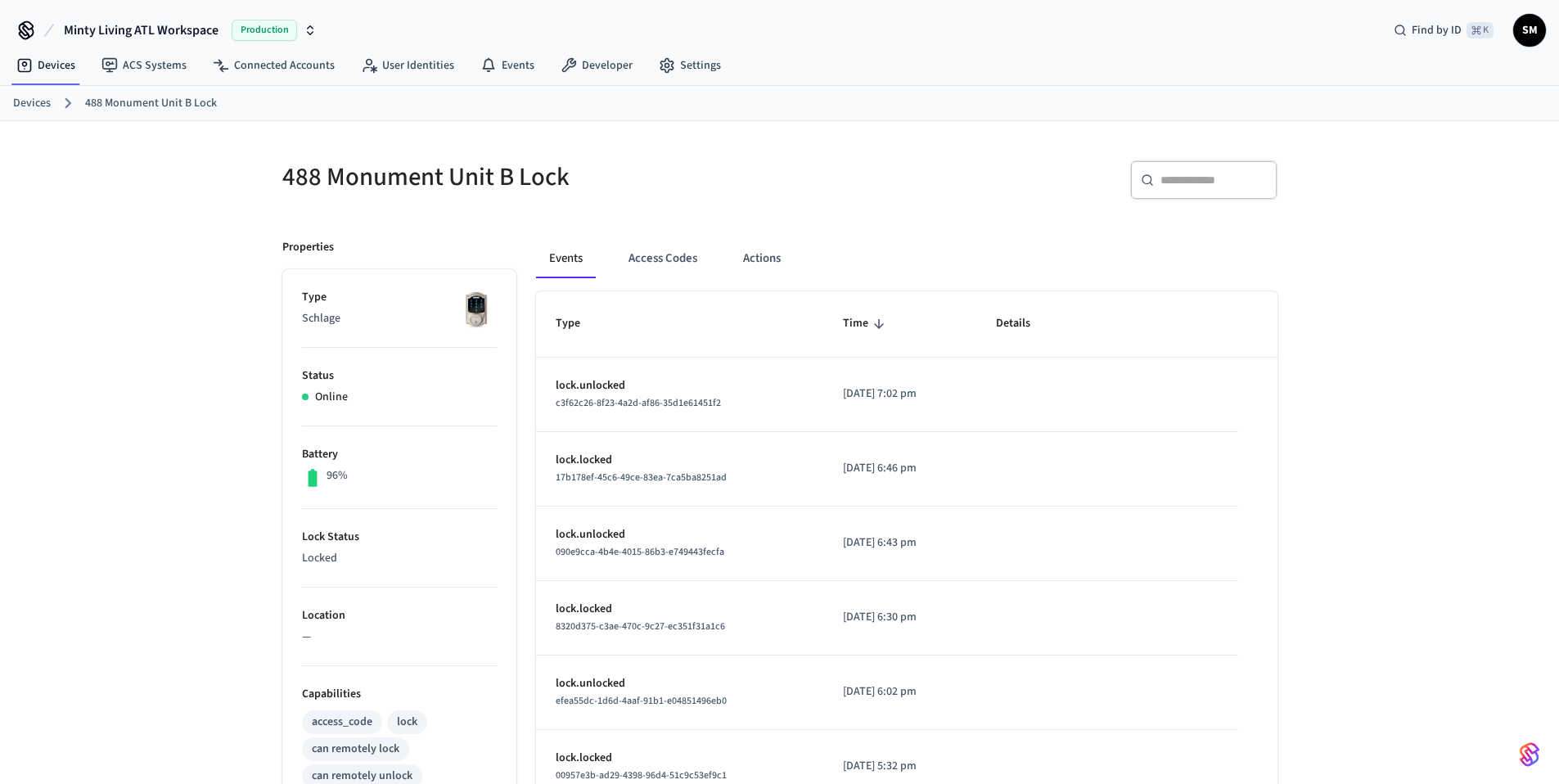
click at [565, 262] on button "Events" at bounding box center [566, 258] width 60 height 39
click at [765, 254] on button "Actions" at bounding box center [762, 258] width 64 height 39
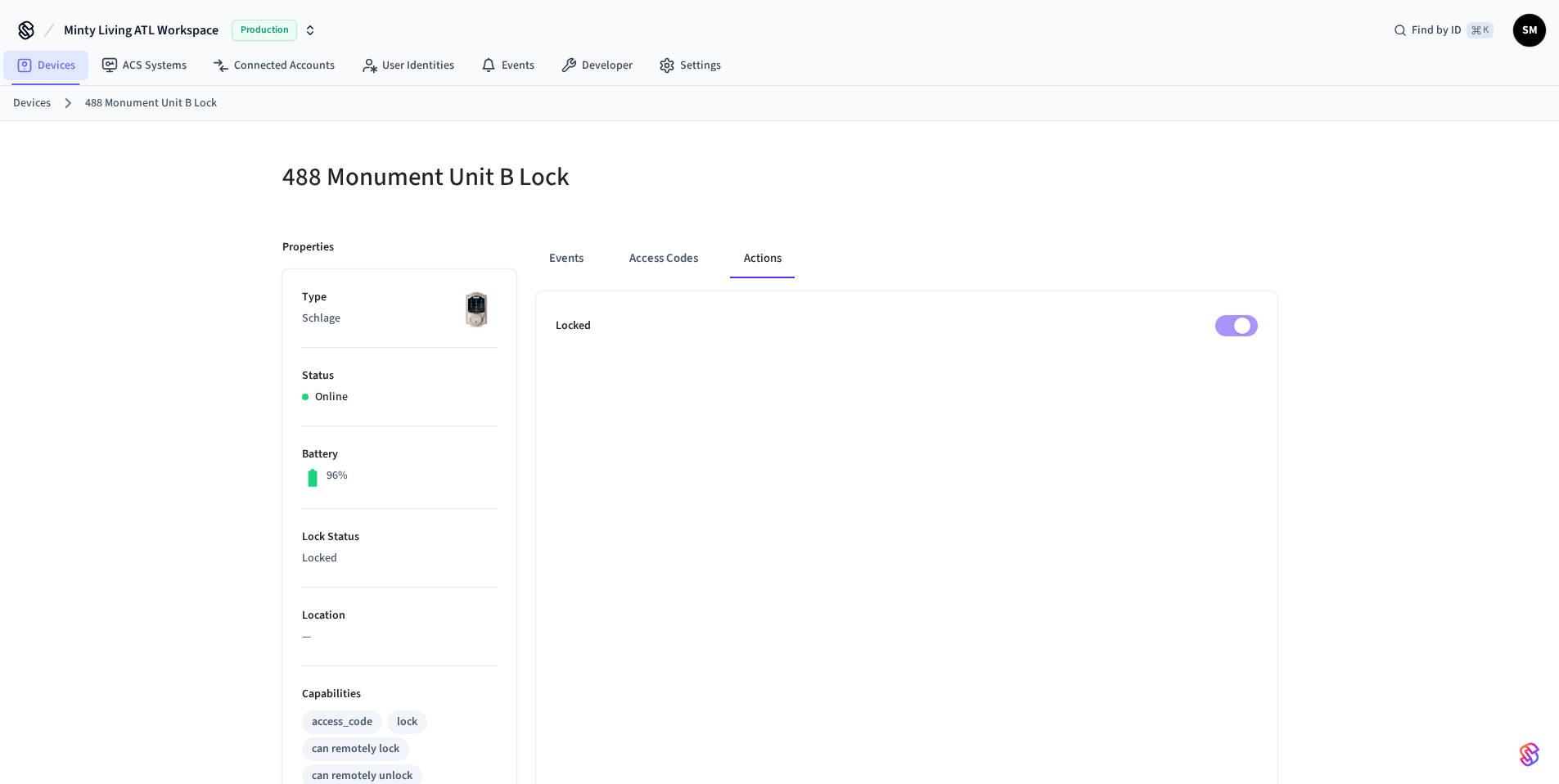
click at [56, 65] on link "Devices" at bounding box center [46, 65] width 86 height 29
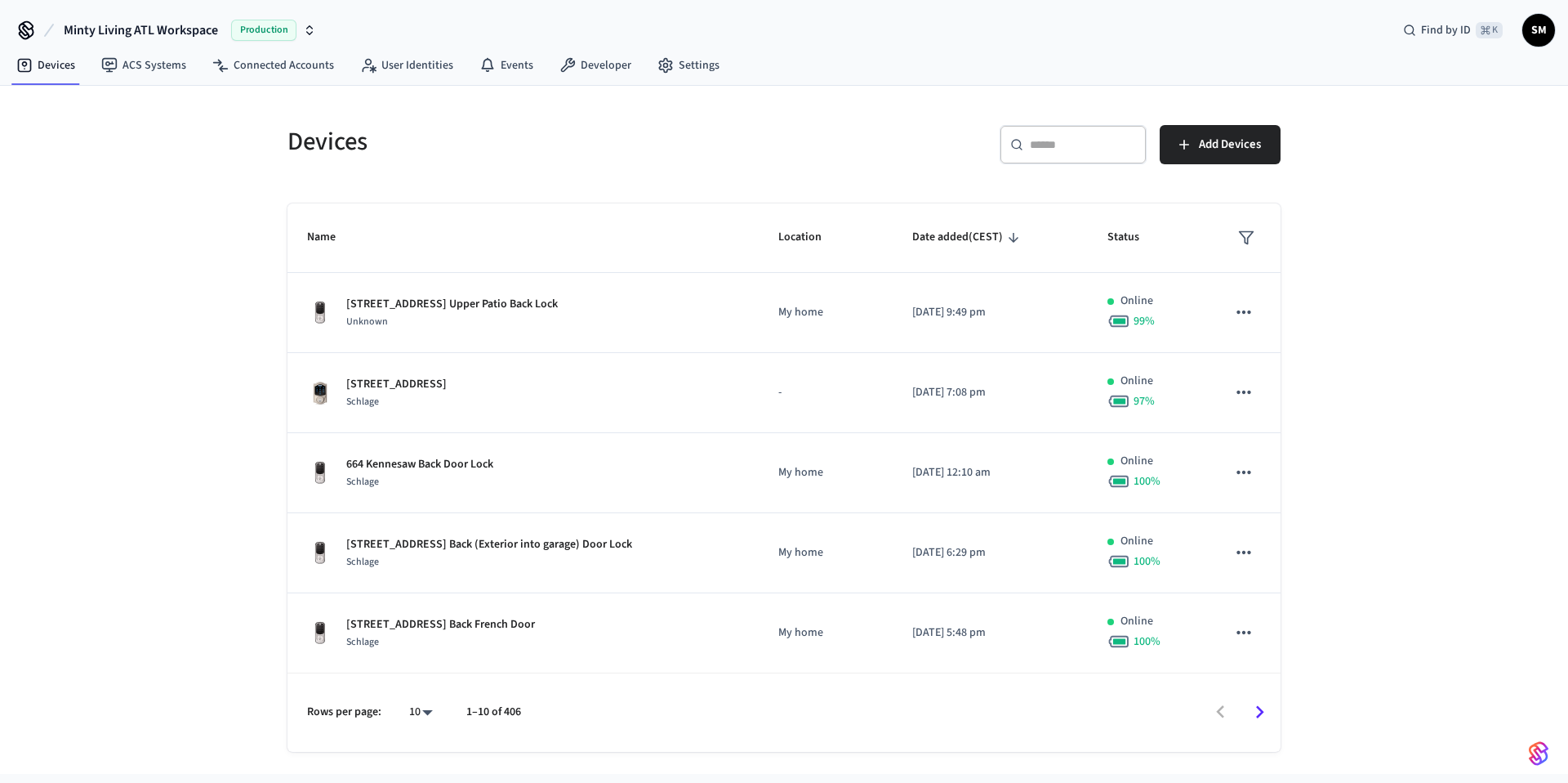
click at [1044, 143] on input "text" at bounding box center [1083, 144] width 106 height 16
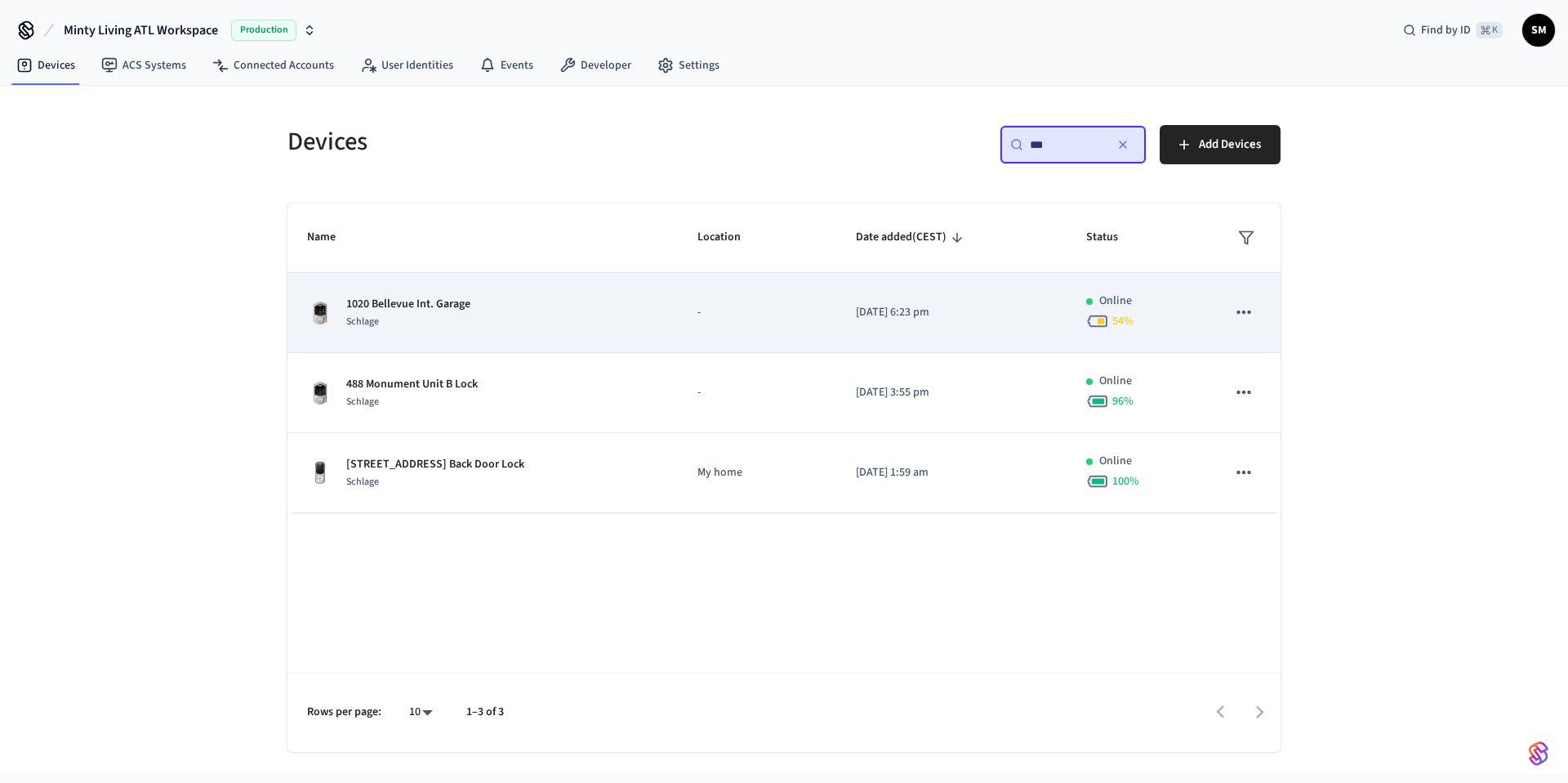
type input "***"
click at [573, 315] on div "1020 Bellevue Int. Garage Schlage" at bounding box center [482, 313] width 351 height 34
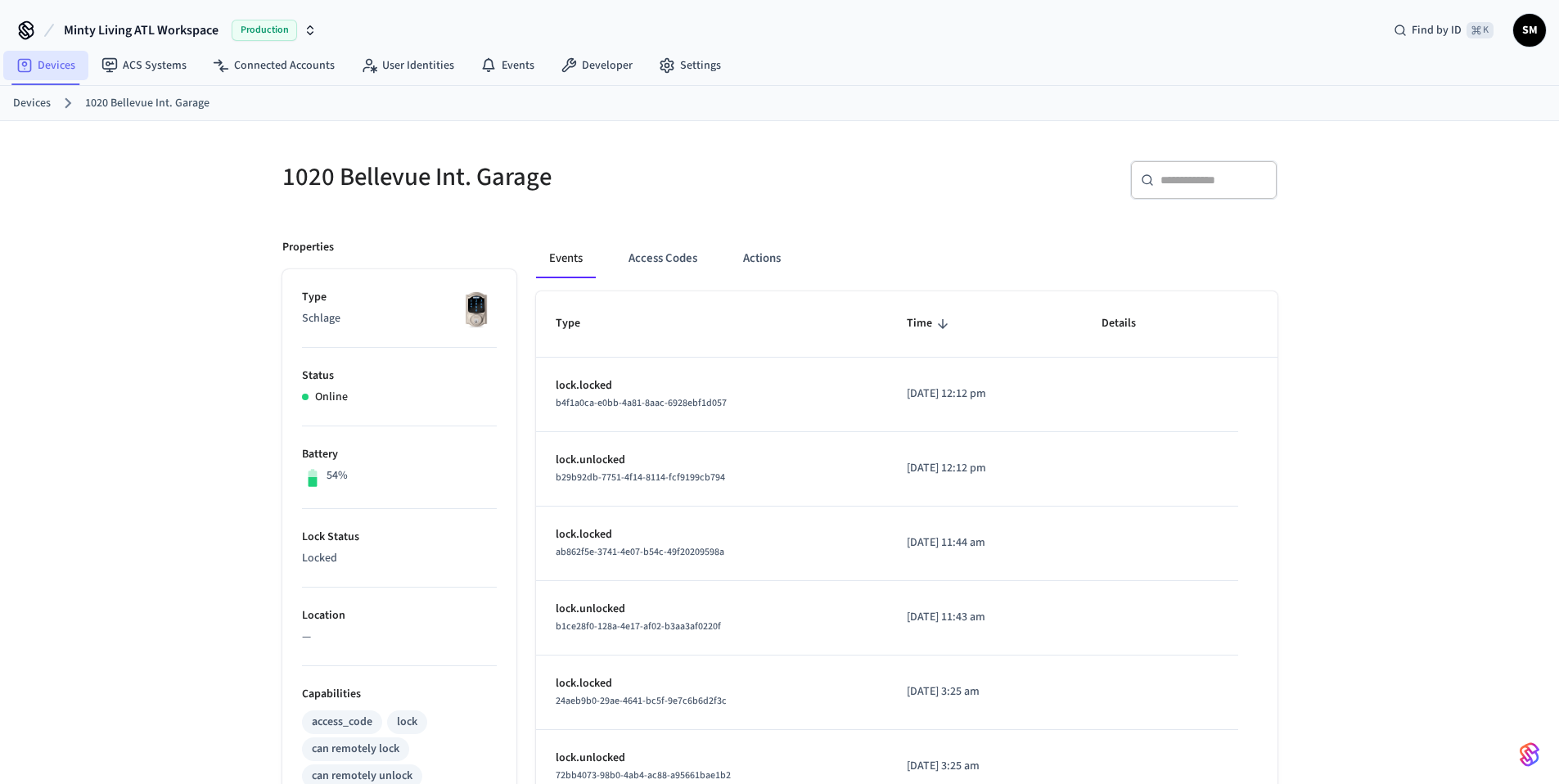
click at [50, 66] on link "Devices" at bounding box center [46, 65] width 86 height 29
